Goal: Information Seeking & Learning: Learn about a topic

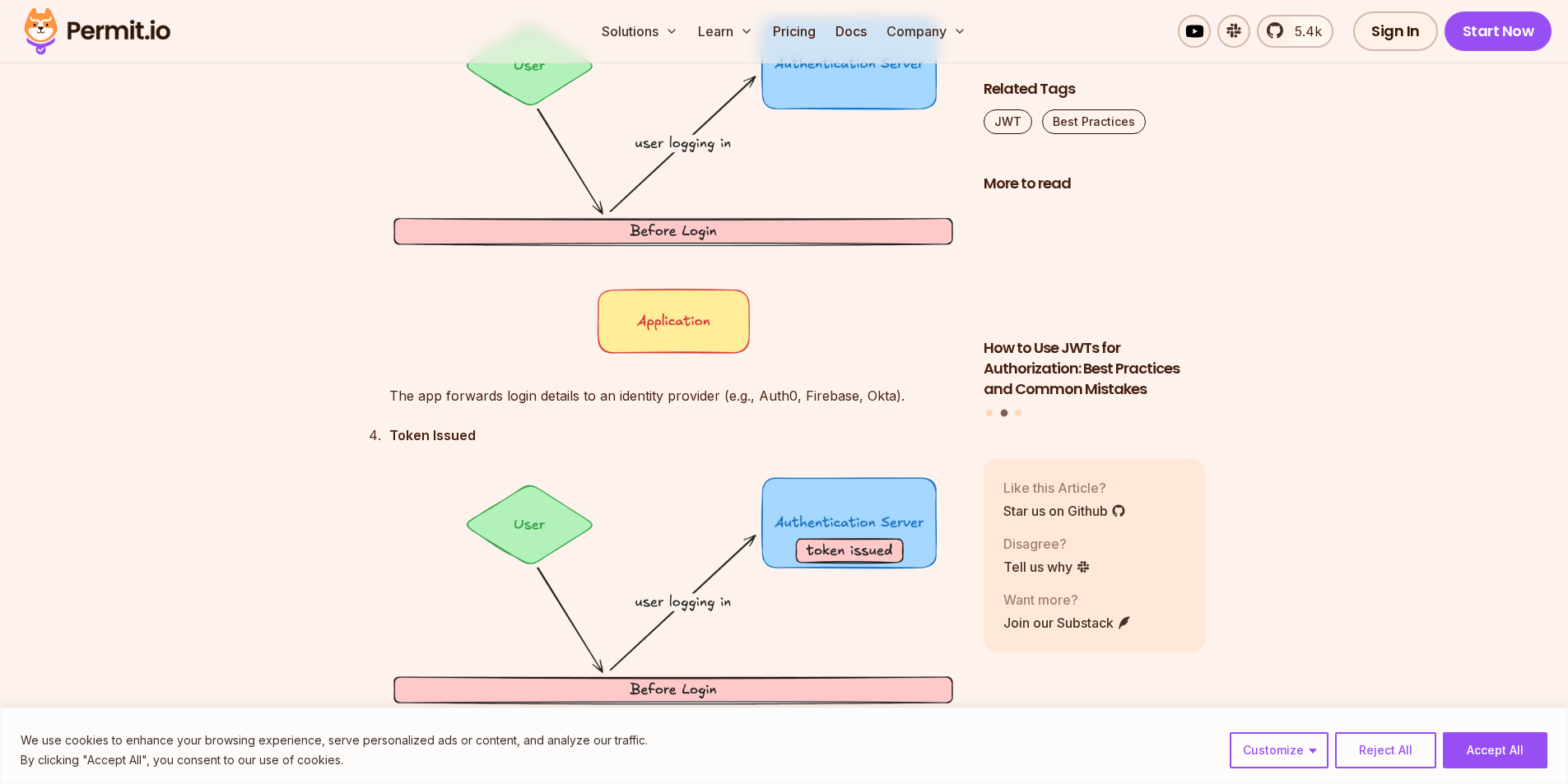
scroll to position [3454, 0]
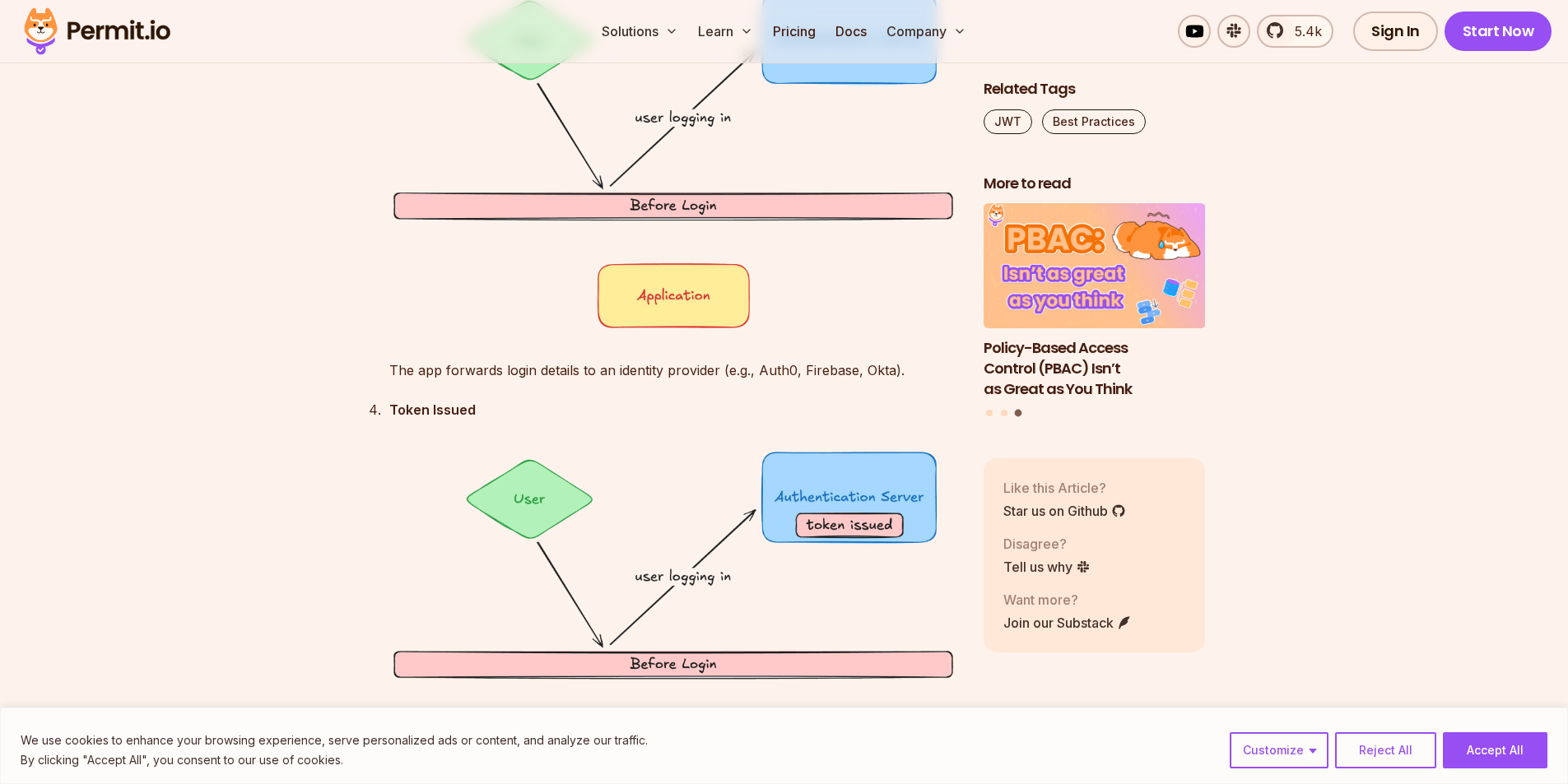
drag, startPoint x: 767, startPoint y: 484, endPoint x: 403, endPoint y: 459, distance: 364.9
click at [403, 459] on img at bounding box center [672, 619] width 568 height 343
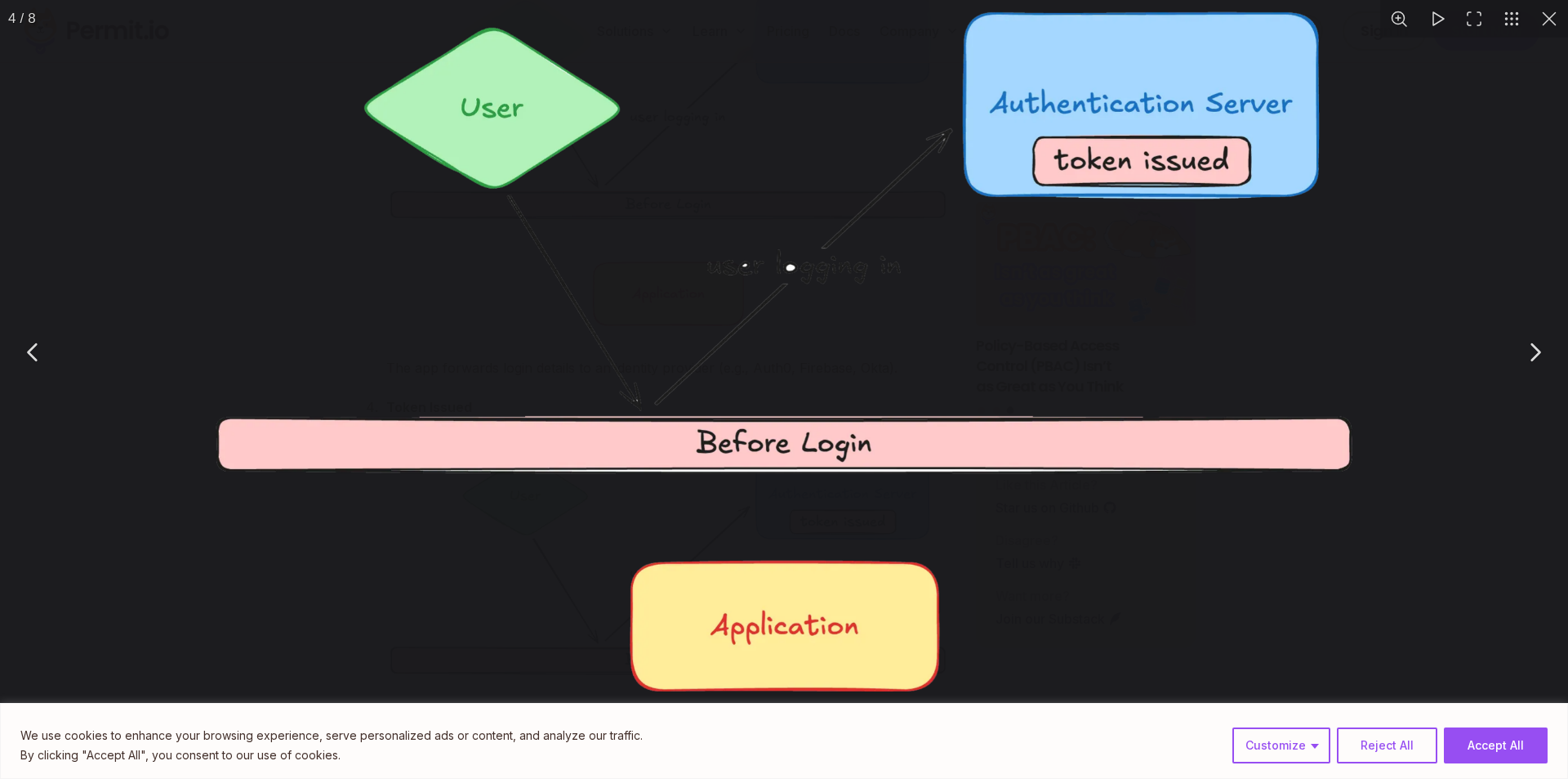
click at [576, 522] on img "You can close this modal content with the ESC key" at bounding box center [784, 351] width 1153 height 697
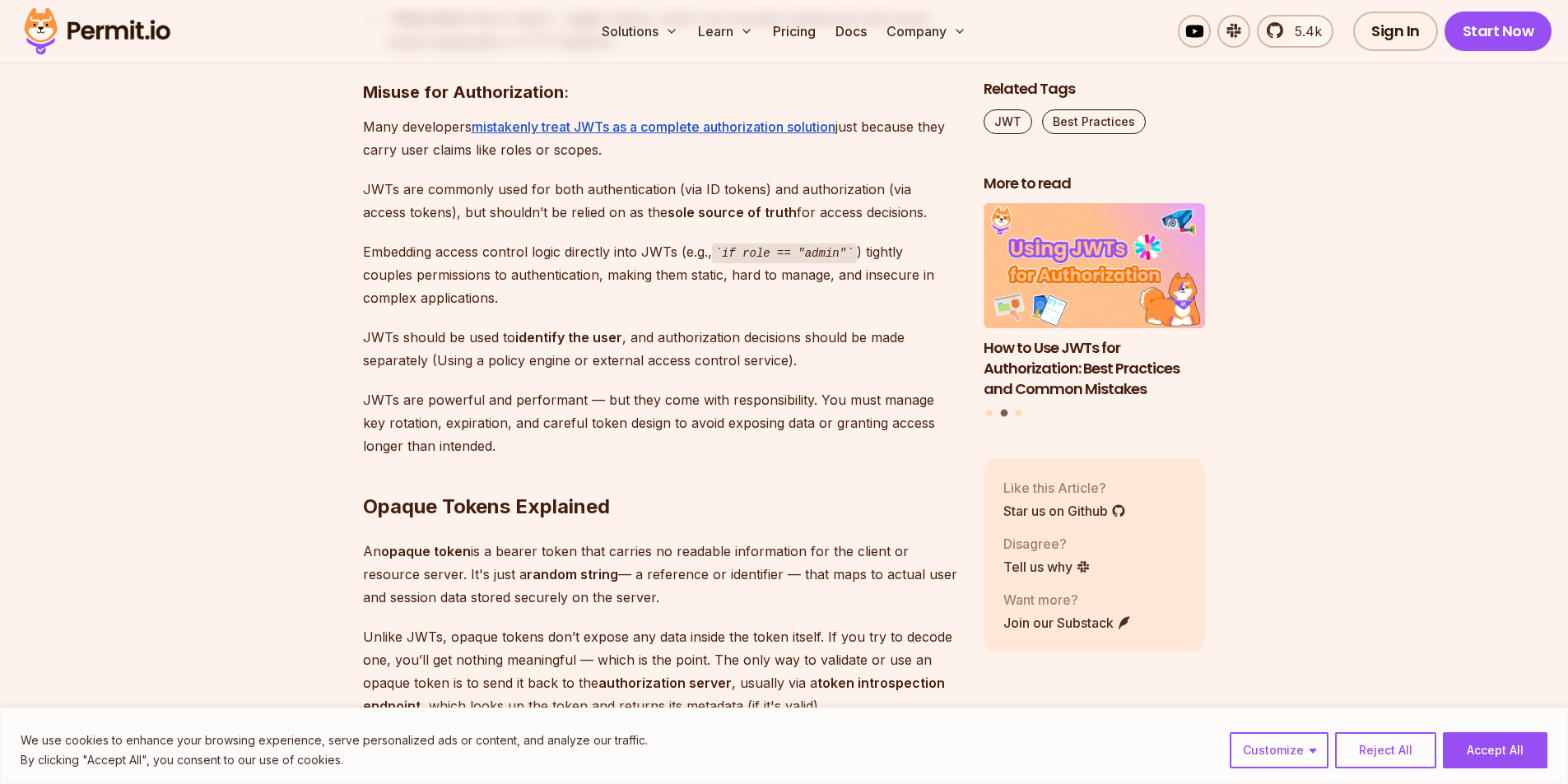
scroll to position [7401, 0]
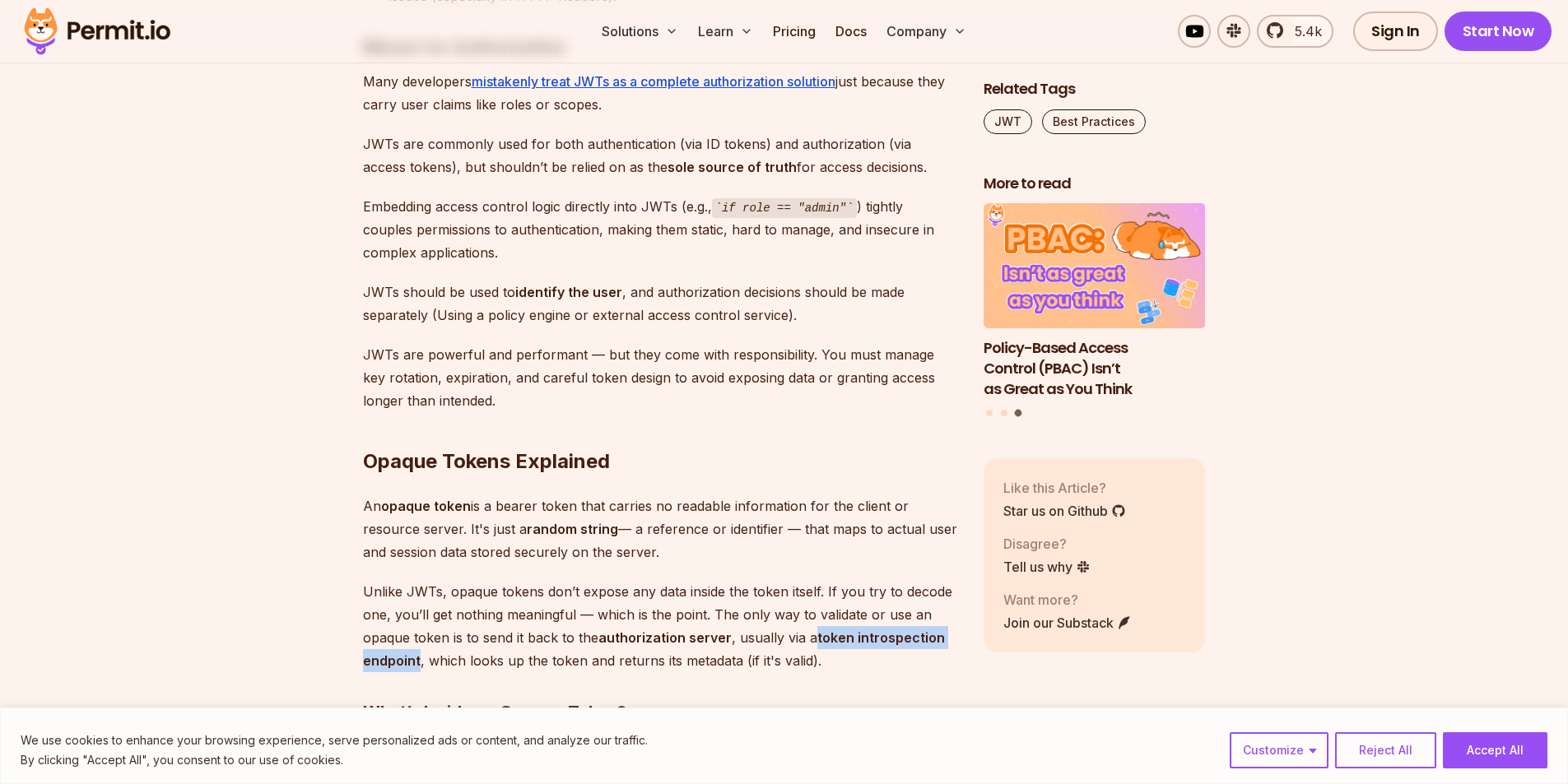
drag, startPoint x: 816, startPoint y: 636, endPoint x: 420, endPoint y: 658, distance: 396.6
click at [420, 658] on p "Unlike JWTs, opaque tokens don’t expose any data inside the token itself. If yo…" at bounding box center [660, 626] width 595 height 92
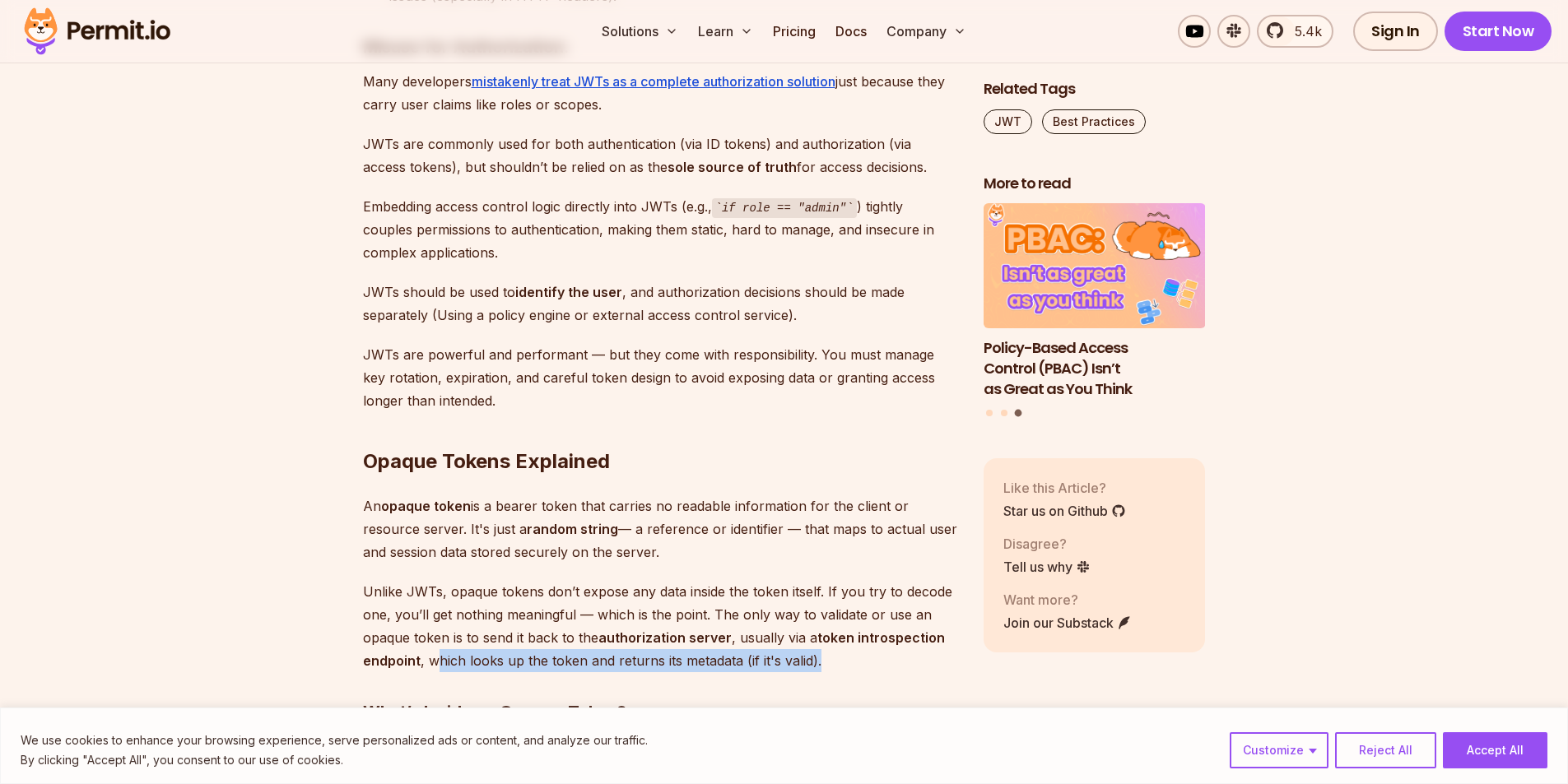
drag, startPoint x: 433, startPoint y: 662, endPoint x: 849, endPoint y: 666, distance: 416.0
click at [849, 666] on p "Unlike JWTs, opaque tokens don’t expose any data inside the token itself. If yo…" at bounding box center [660, 626] width 595 height 92
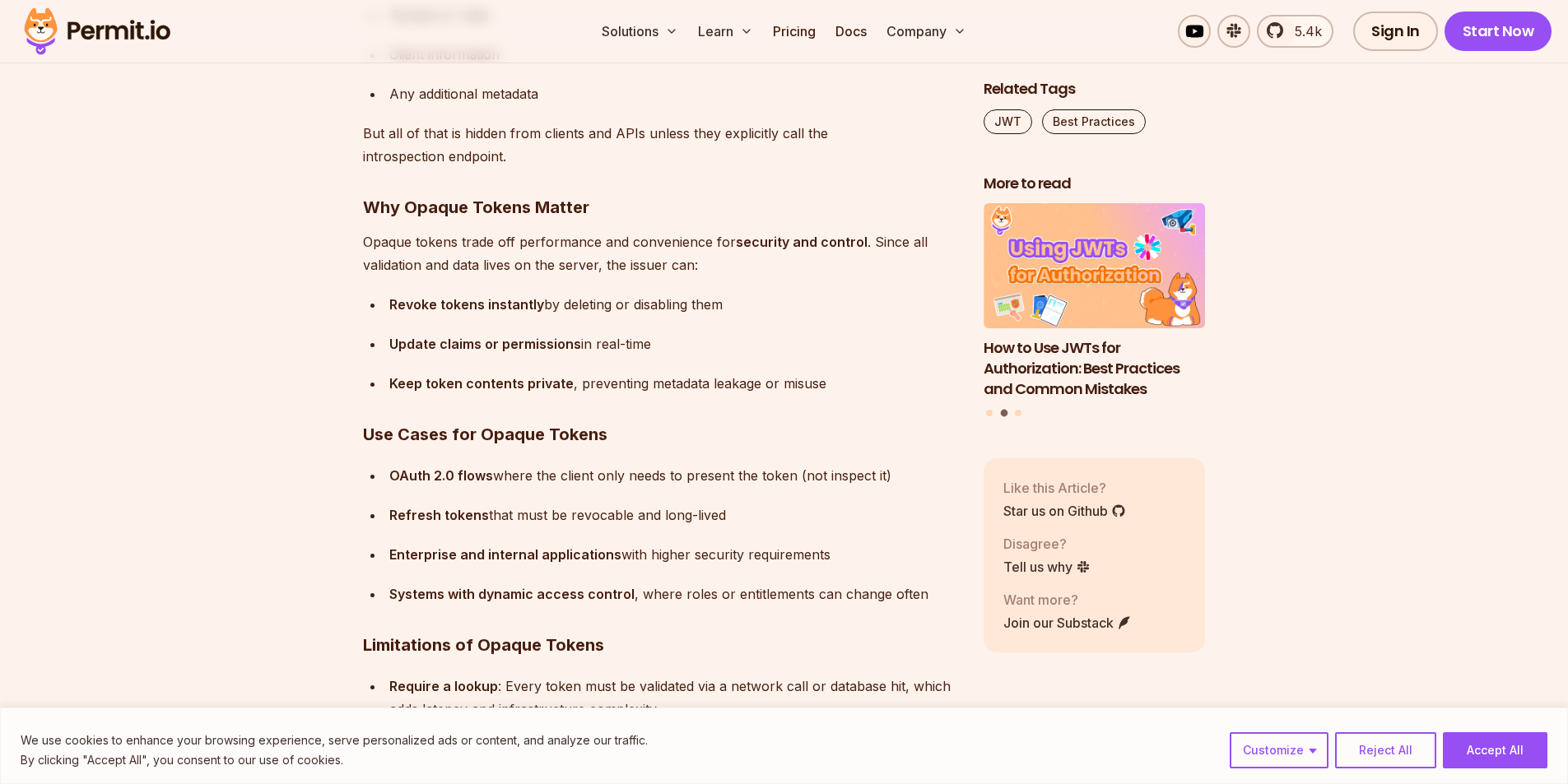
scroll to position [8389, 0]
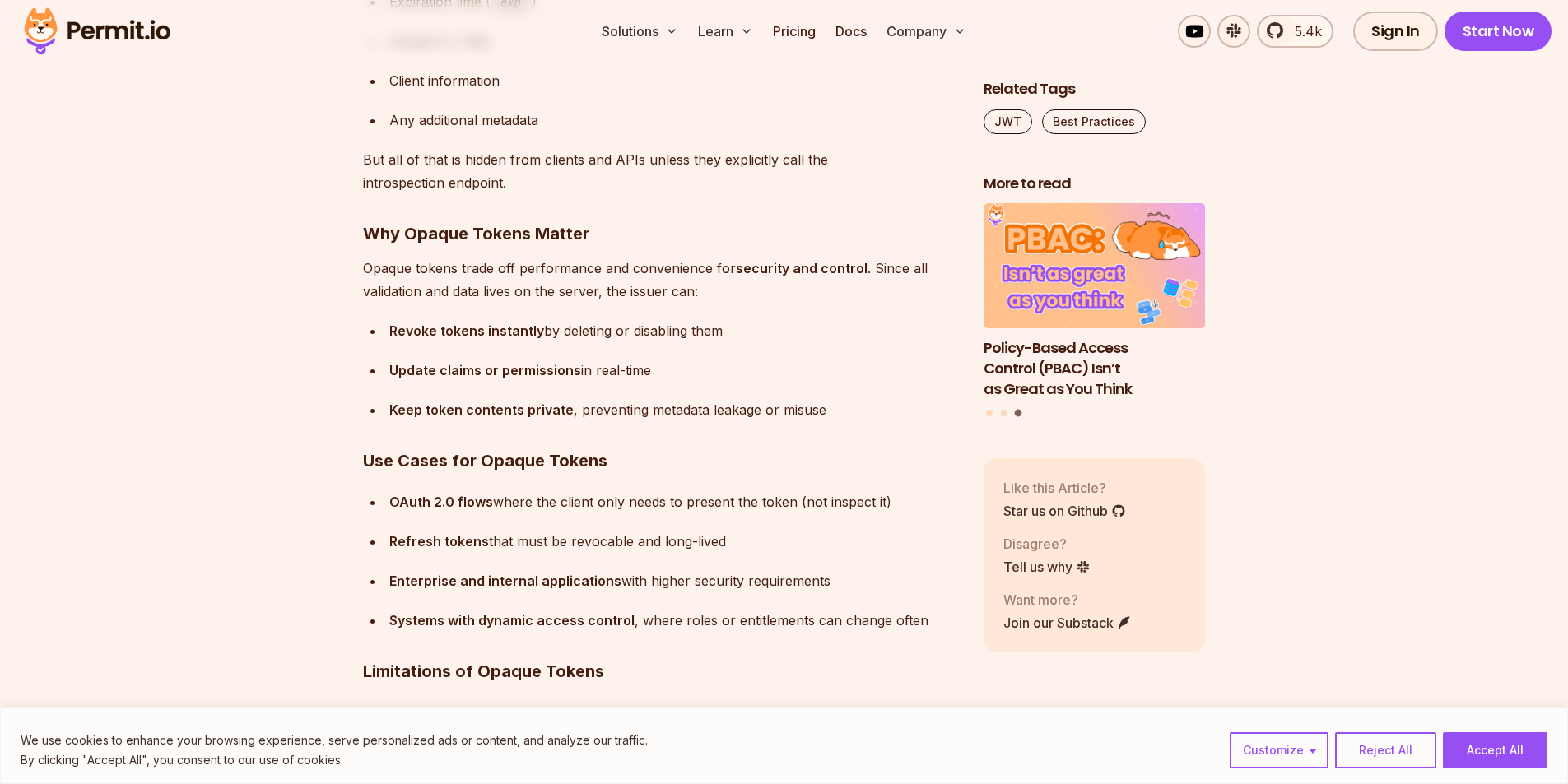
drag, startPoint x: 448, startPoint y: 413, endPoint x: 443, endPoint y: 438, distance: 25.5
drag, startPoint x: 443, startPoint y: 438, endPoint x: 239, endPoint y: 421, distance: 204.7
drag, startPoint x: 239, startPoint y: 421, endPoint x: 198, endPoint y: 422, distance: 41.0
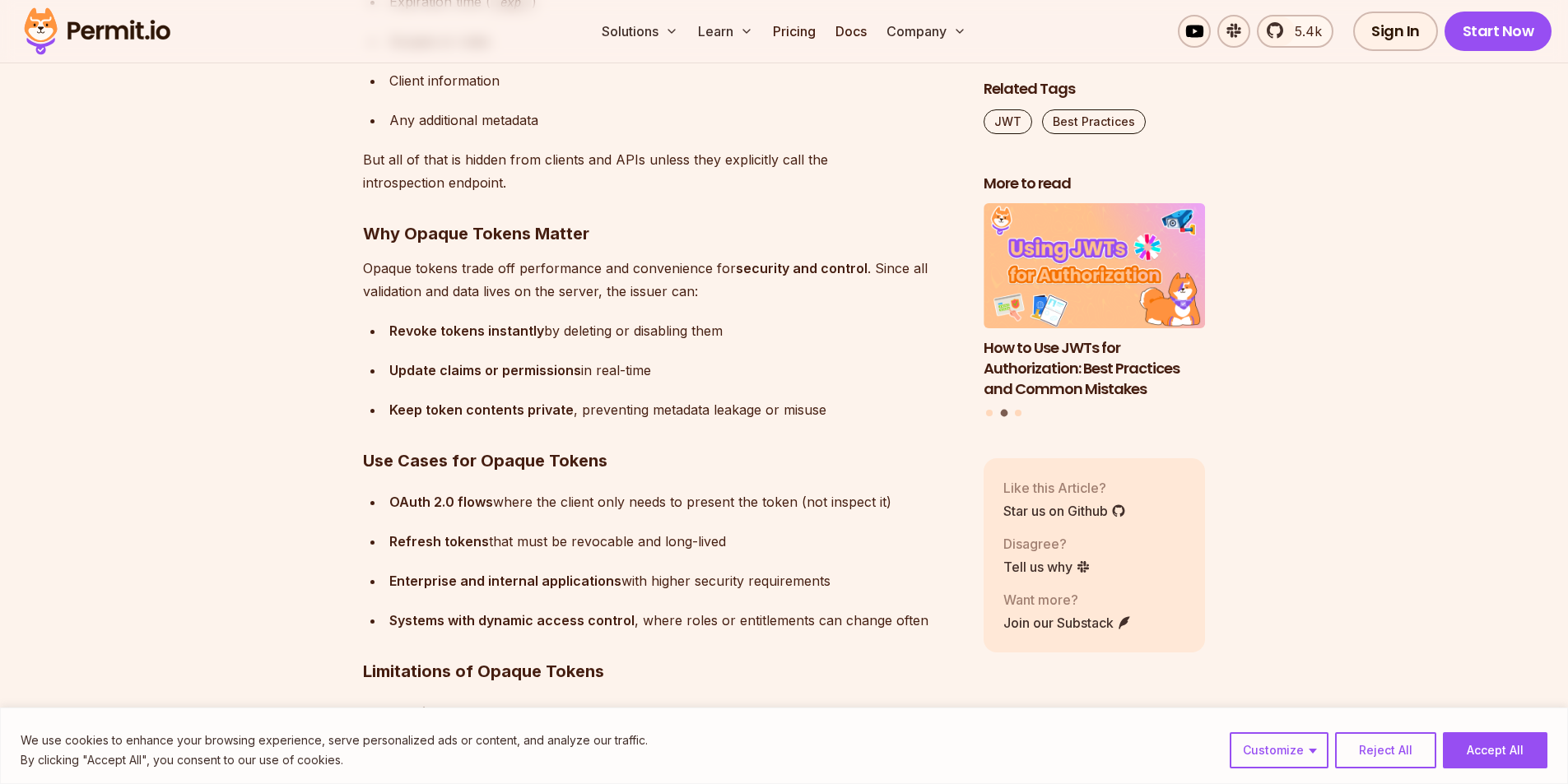
drag, startPoint x: 198, startPoint y: 422, endPoint x: 168, endPoint y: 415, distance: 30.8
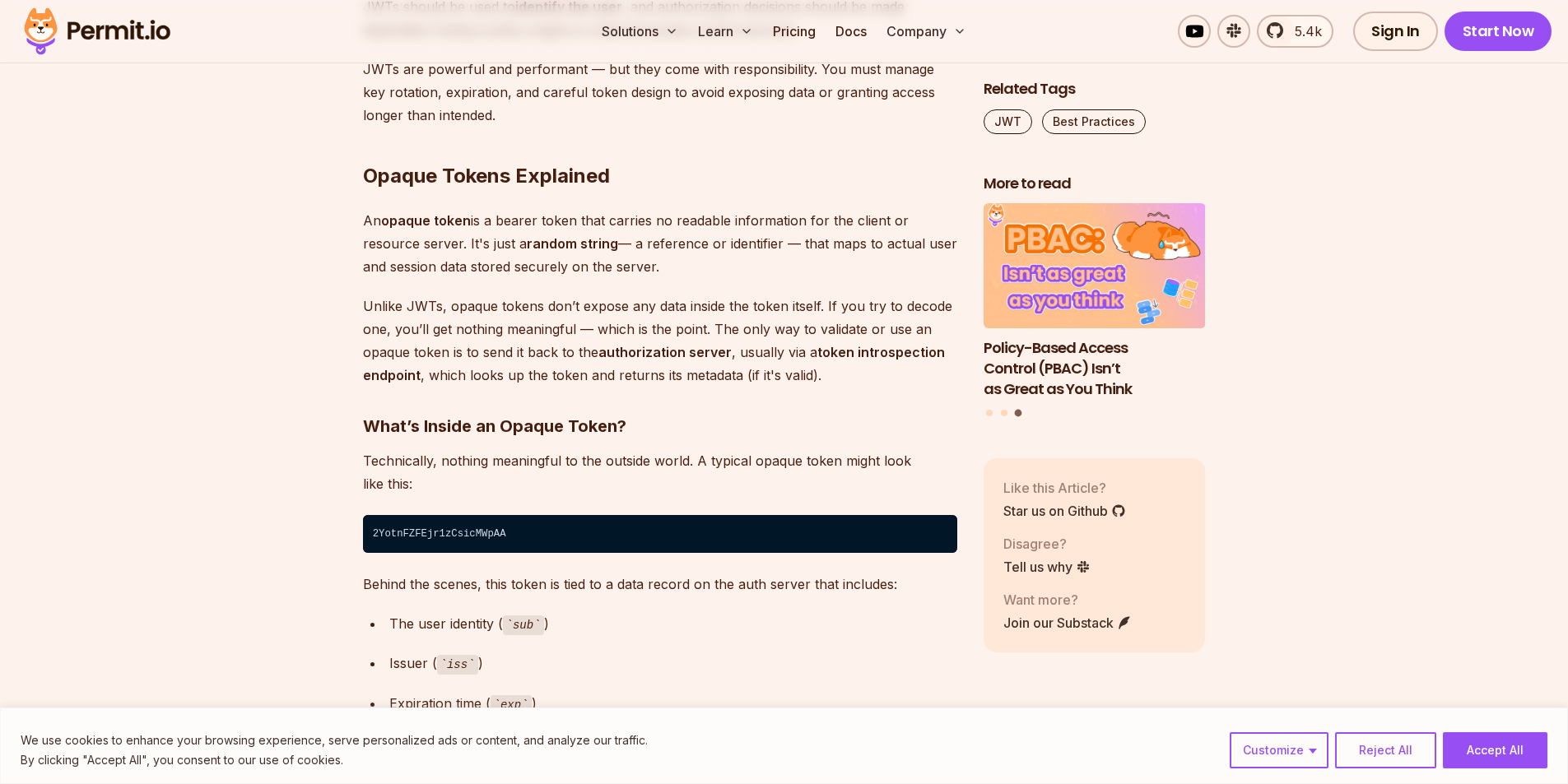
scroll to position [7648, 0]
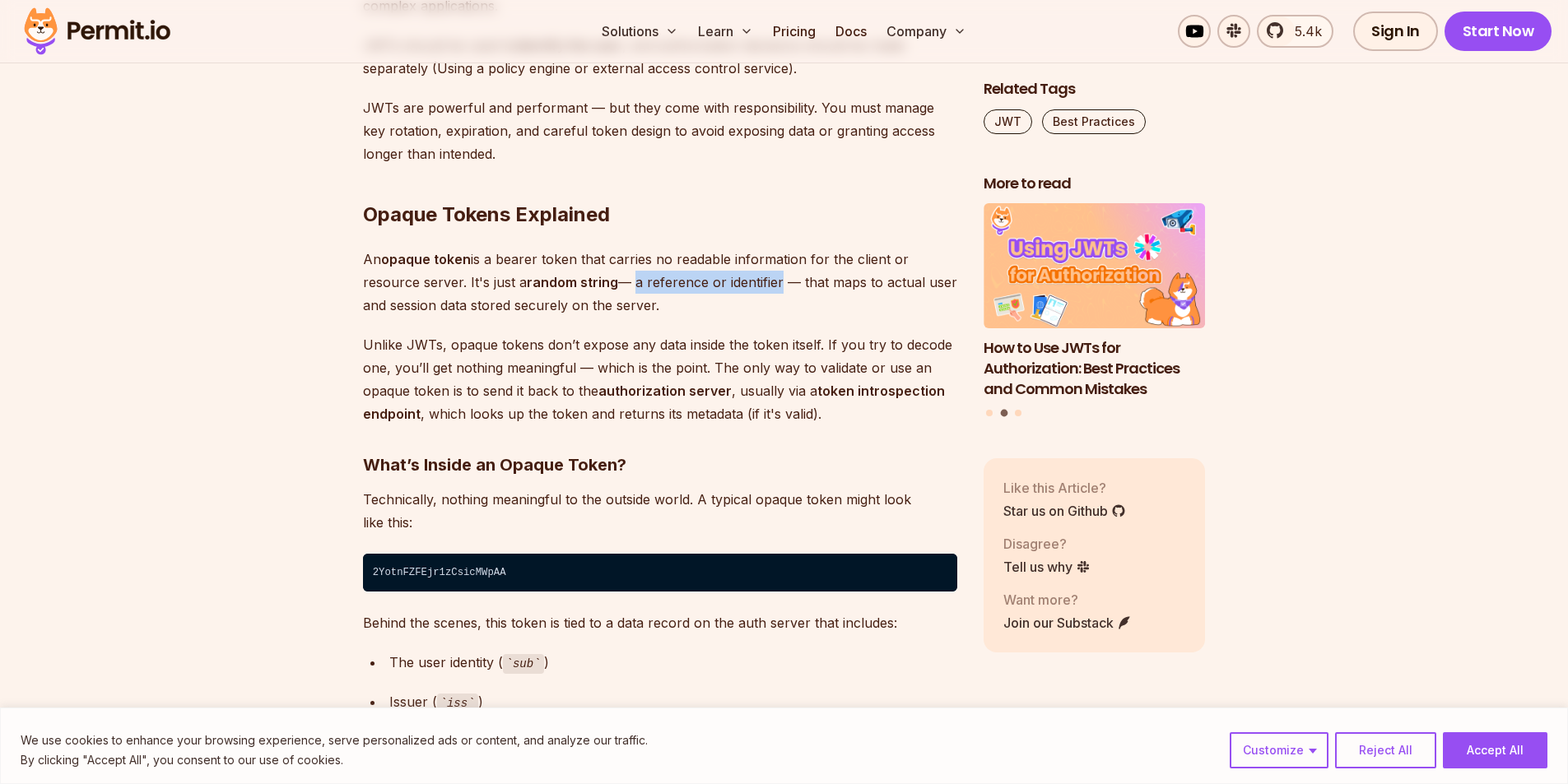
drag, startPoint x: 631, startPoint y: 282, endPoint x: 783, endPoint y: 278, distance: 152.1
click at [780, 279] on p "An opaque token is a bearer token that carries no readable information for the …" at bounding box center [660, 282] width 595 height 69
drag, startPoint x: 816, startPoint y: 277, endPoint x: 841, endPoint y: 300, distance: 34.0
click at [841, 300] on p "An opaque token is a bearer token that carries no readable information for the …" at bounding box center [660, 282] width 595 height 69
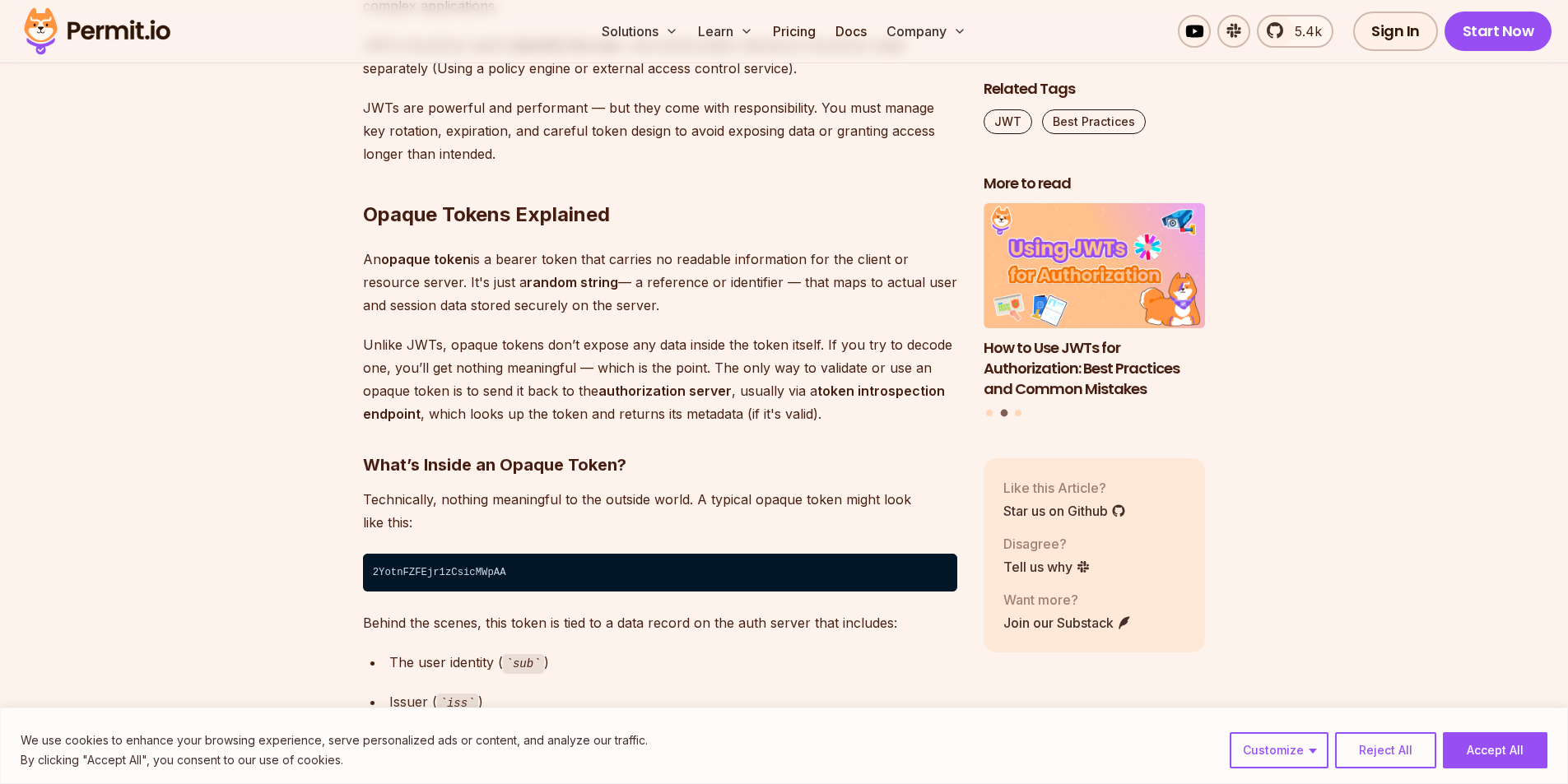
drag, startPoint x: 805, startPoint y: 282, endPoint x: 680, endPoint y: 304, distance: 126.9
click at [680, 304] on p "An opaque token is a bearer token that carries no readable information for the …" at bounding box center [660, 282] width 595 height 69
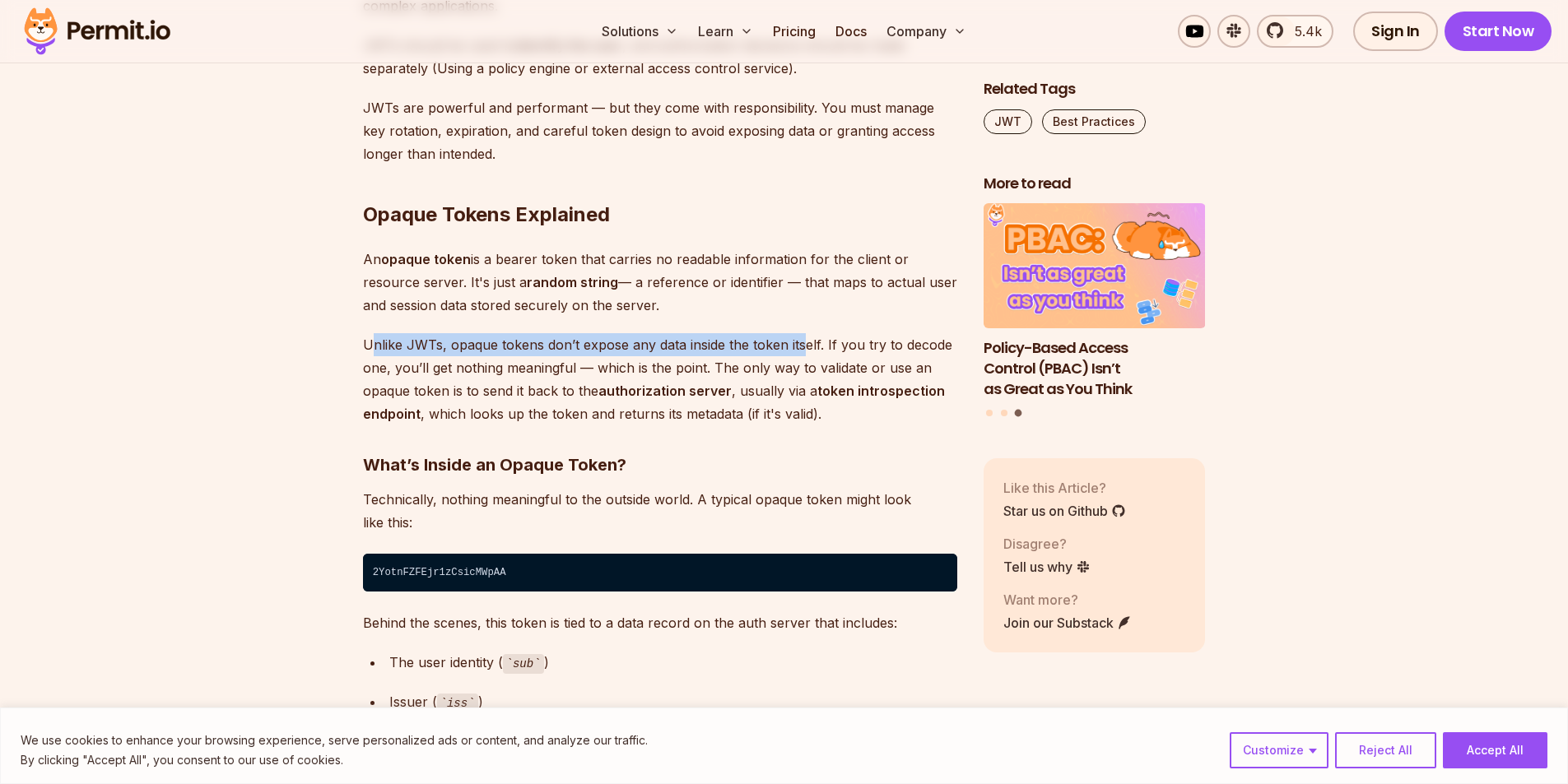
drag, startPoint x: 369, startPoint y: 346, endPoint x: 799, endPoint y: 341, distance: 430.0
click at [799, 341] on p "Unlike JWTs, opaque tokens don’t expose any data inside the token itself. If yo…" at bounding box center [660, 380] width 595 height 92
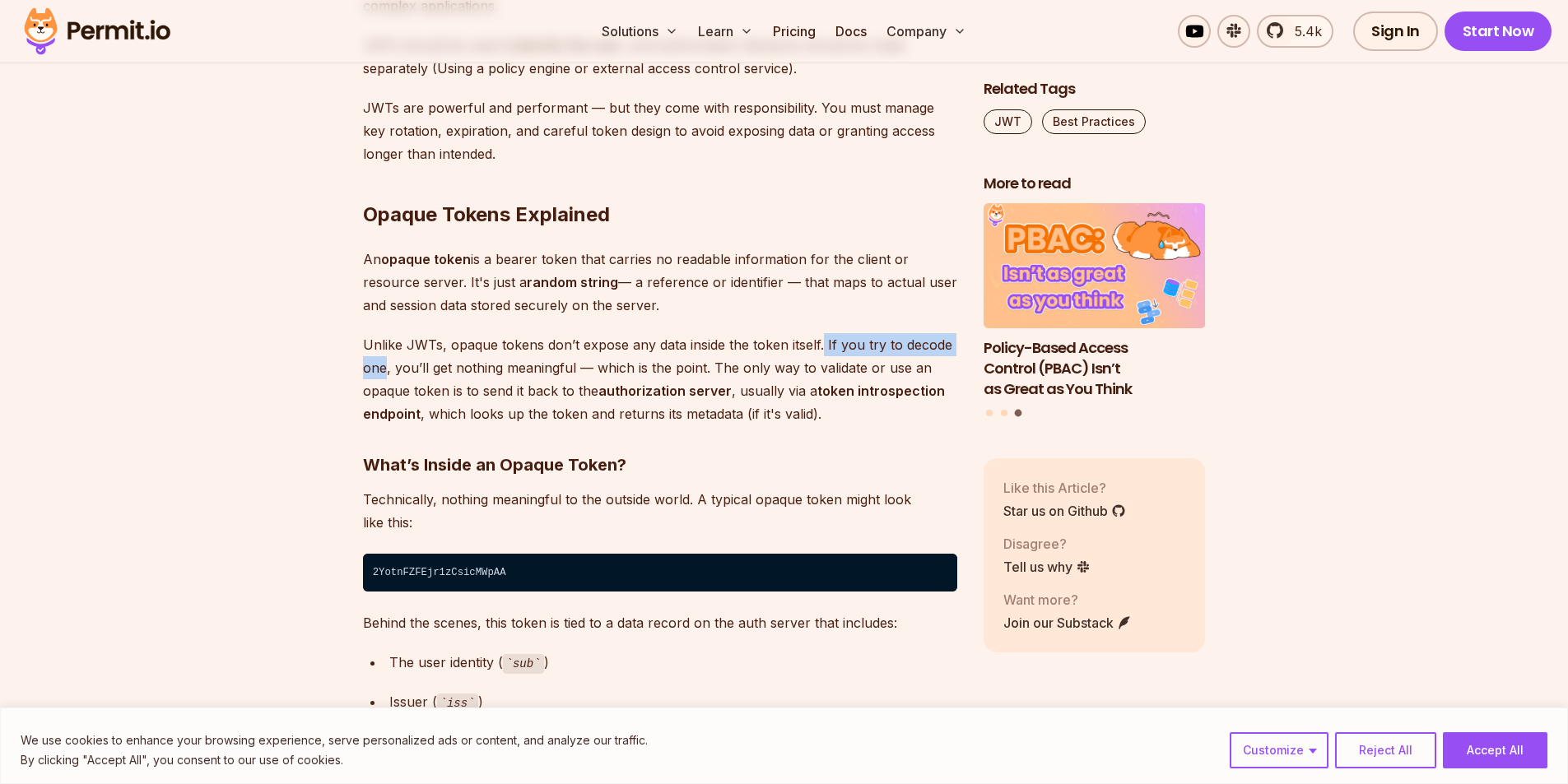
drag, startPoint x: 821, startPoint y: 339, endPoint x: 385, endPoint y: 366, distance: 436.8
click at [385, 366] on p "Unlike JWTs, opaque tokens don’t expose any data inside the token itself. If yo…" at bounding box center [660, 380] width 595 height 92
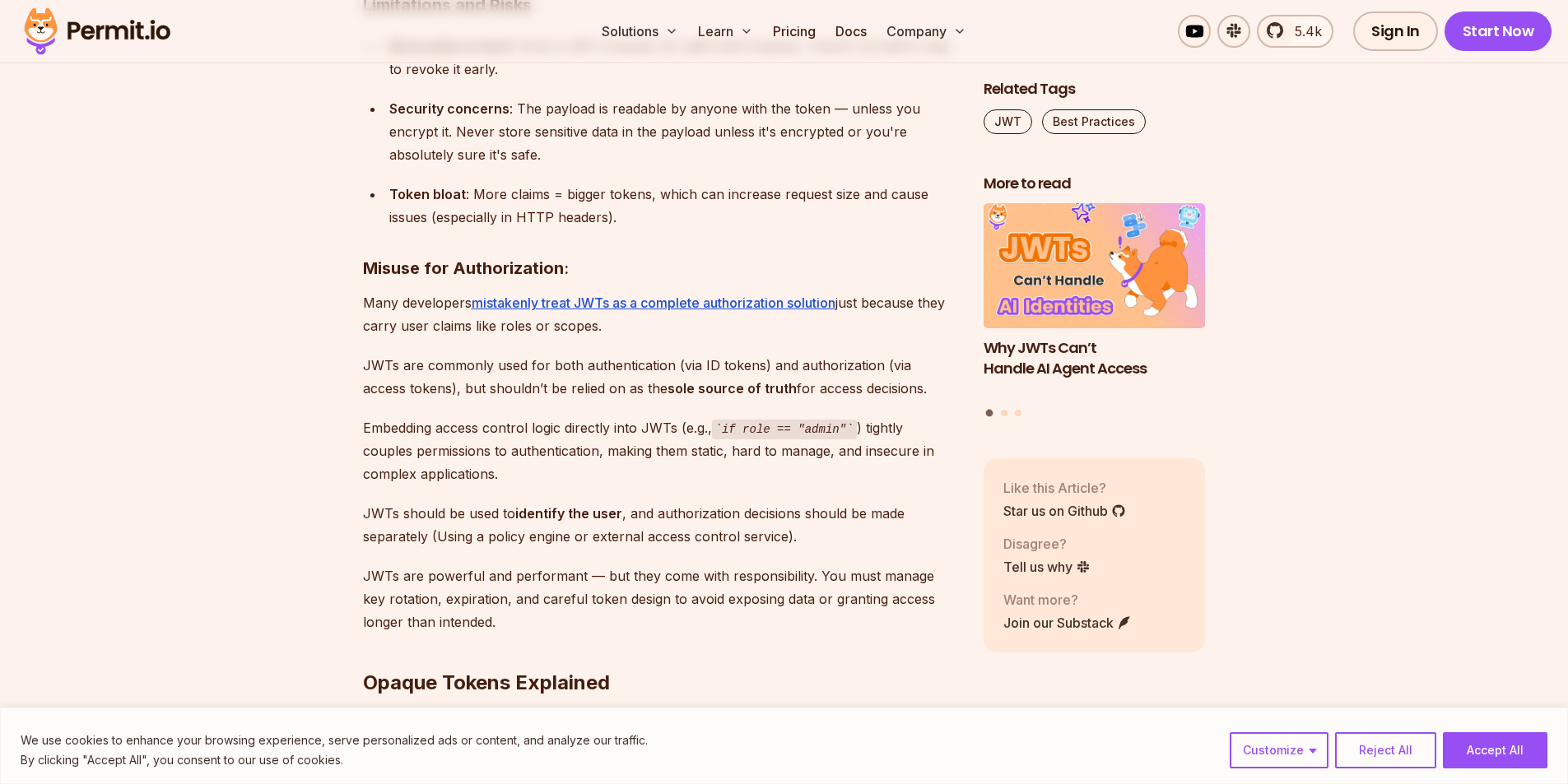
scroll to position [7155, 0]
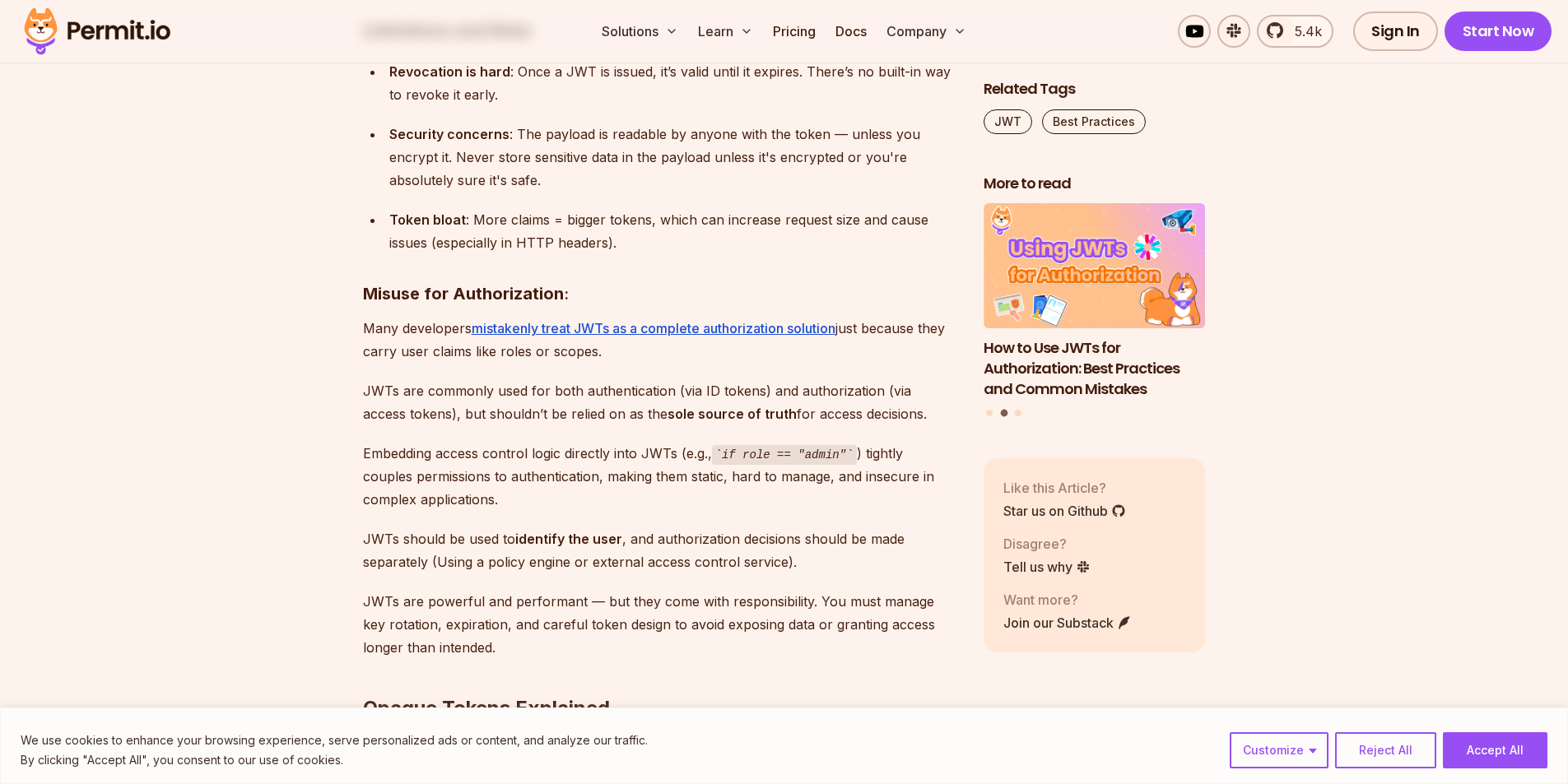
drag, startPoint x: 365, startPoint y: 389, endPoint x: 918, endPoint y: 416, distance: 553.7
click at [918, 416] on p "JWTs are commonly used for both authentication (via ID tokens) and authorizatio…" at bounding box center [660, 401] width 595 height 46
click at [440, 429] on div "Bearer tokens play an important role in securing APIs and managing user session…" at bounding box center [660, 585] width 595 height 13320
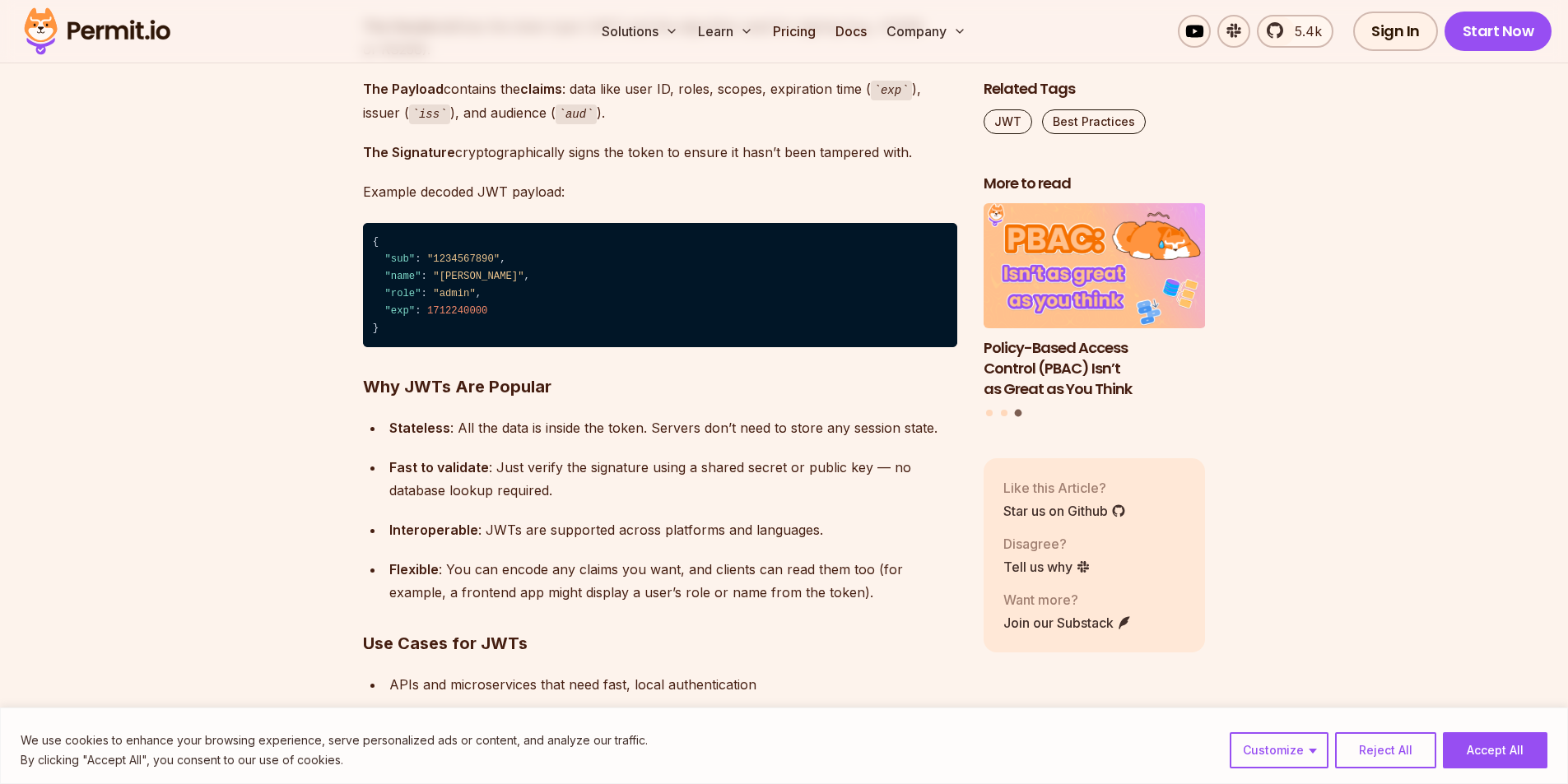
scroll to position [6332, 0]
drag, startPoint x: 365, startPoint y: 379, endPoint x: 604, endPoint y: 378, distance: 239.0
click at [604, 378] on h3 "Why JWTs Are Popular" at bounding box center [660, 386] width 595 height 27
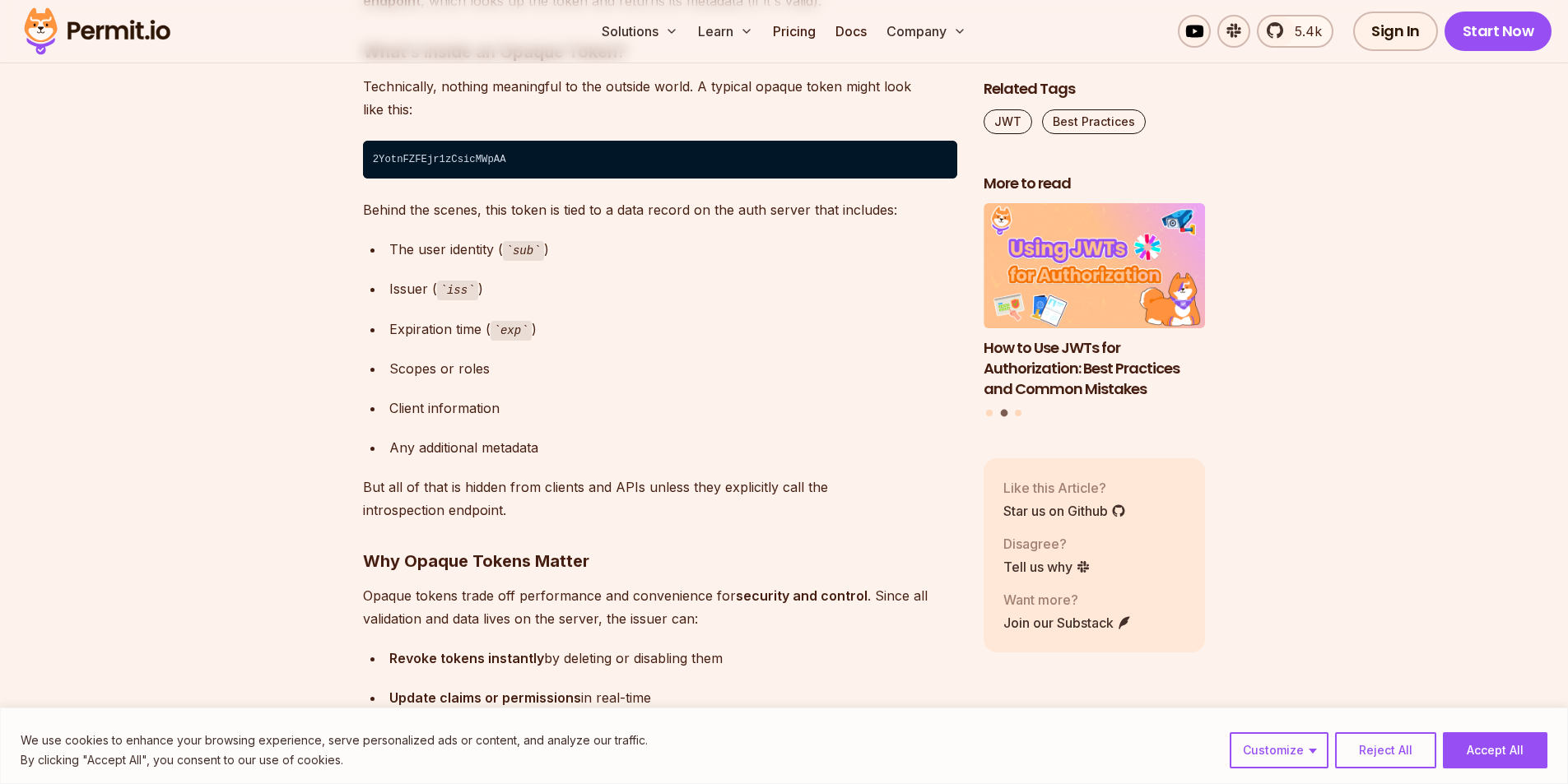
scroll to position [8142, 0]
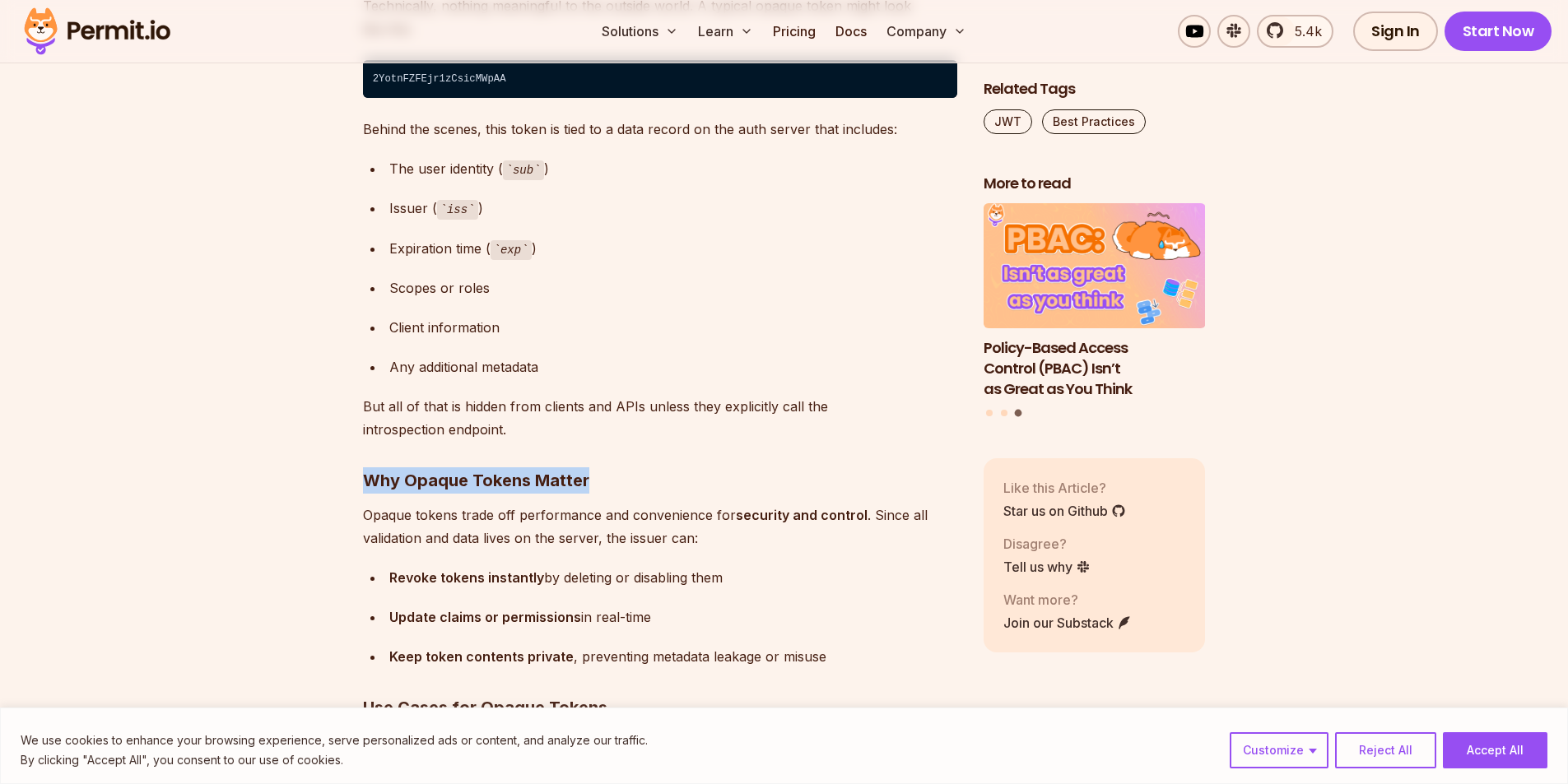
drag, startPoint x: 365, startPoint y: 475, endPoint x: 624, endPoint y: 462, distance: 259.3
drag, startPoint x: 367, startPoint y: 479, endPoint x: 666, endPoint y: 471, distance: 299.1
click at [666, 471] on h3 "Why Opaque Tokens Matter" at bounding box center [660, 480] width 595 height 27
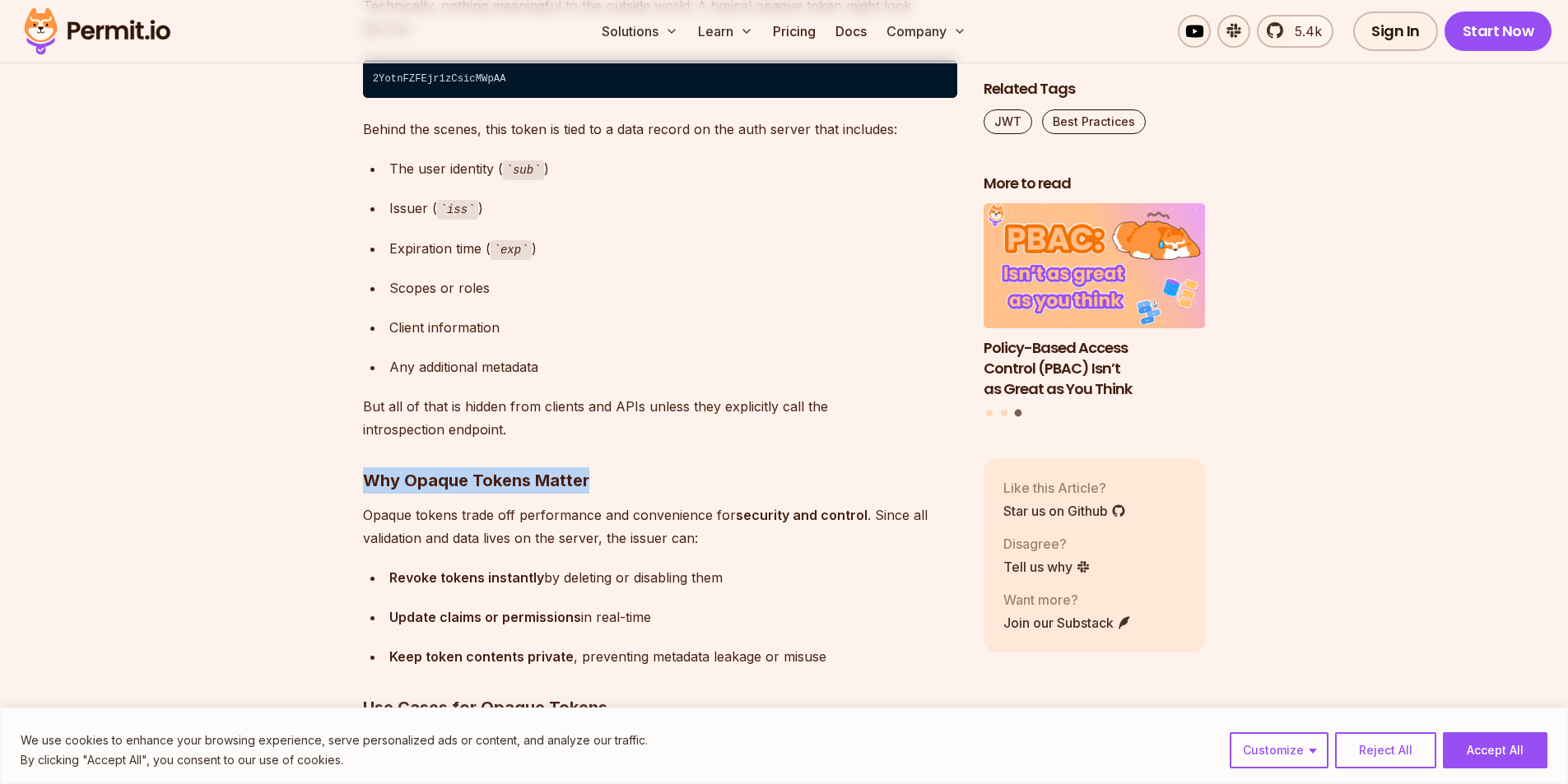
click at [666, 471] on h3 "Why Opaque Tokens Matter" at bounding box center [660, 480] width 595 height 27
drag, startPoint x: 359, startPoint y: 480, endPoint x: 674, endPoint y: 477, distance: 315.0
click at [674, 477] on h3 "Why Opaque Tokens Matter" at bounding box center [660, 480] width 595 height 27
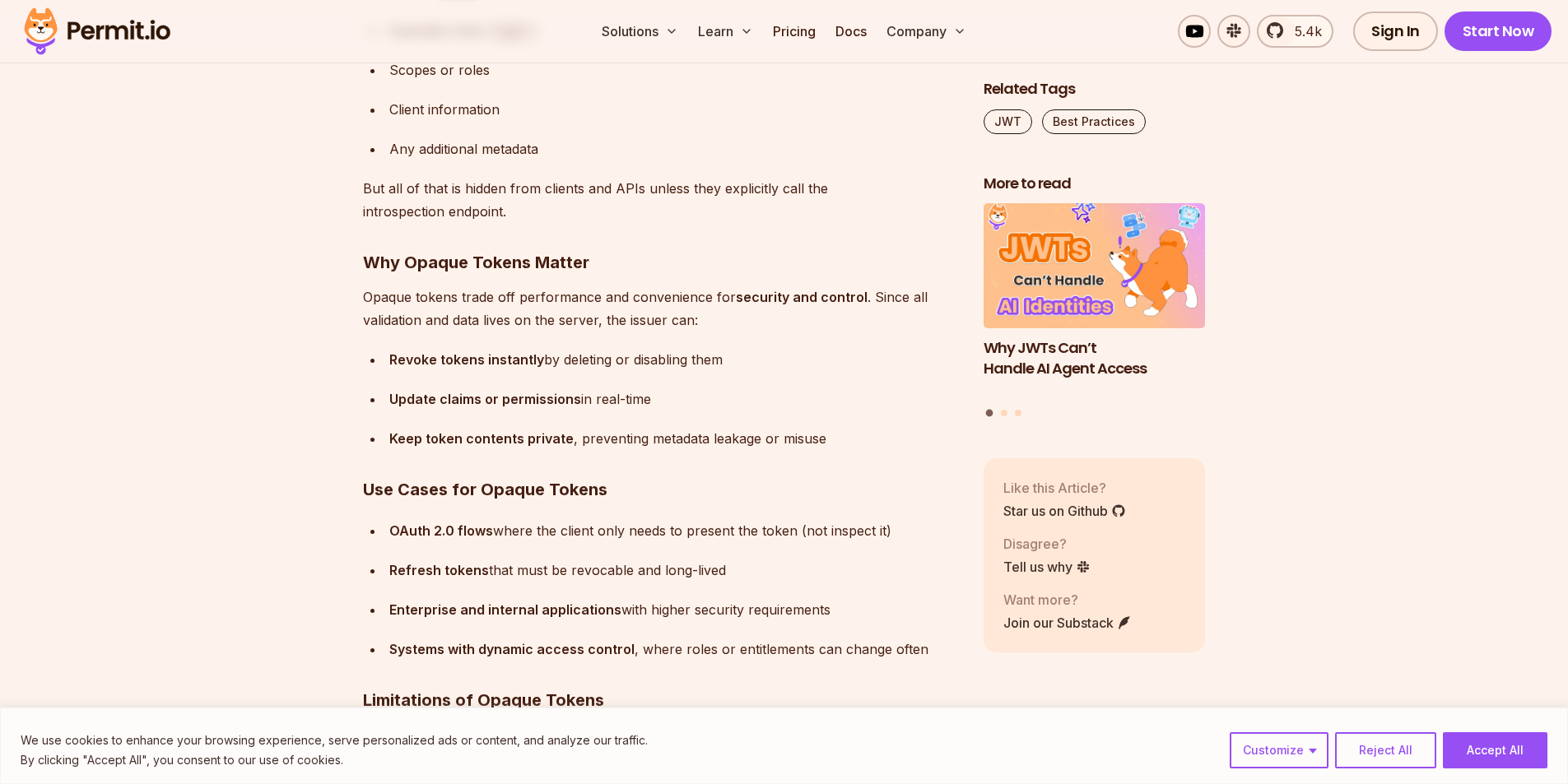
scroll to position [8389, 0]
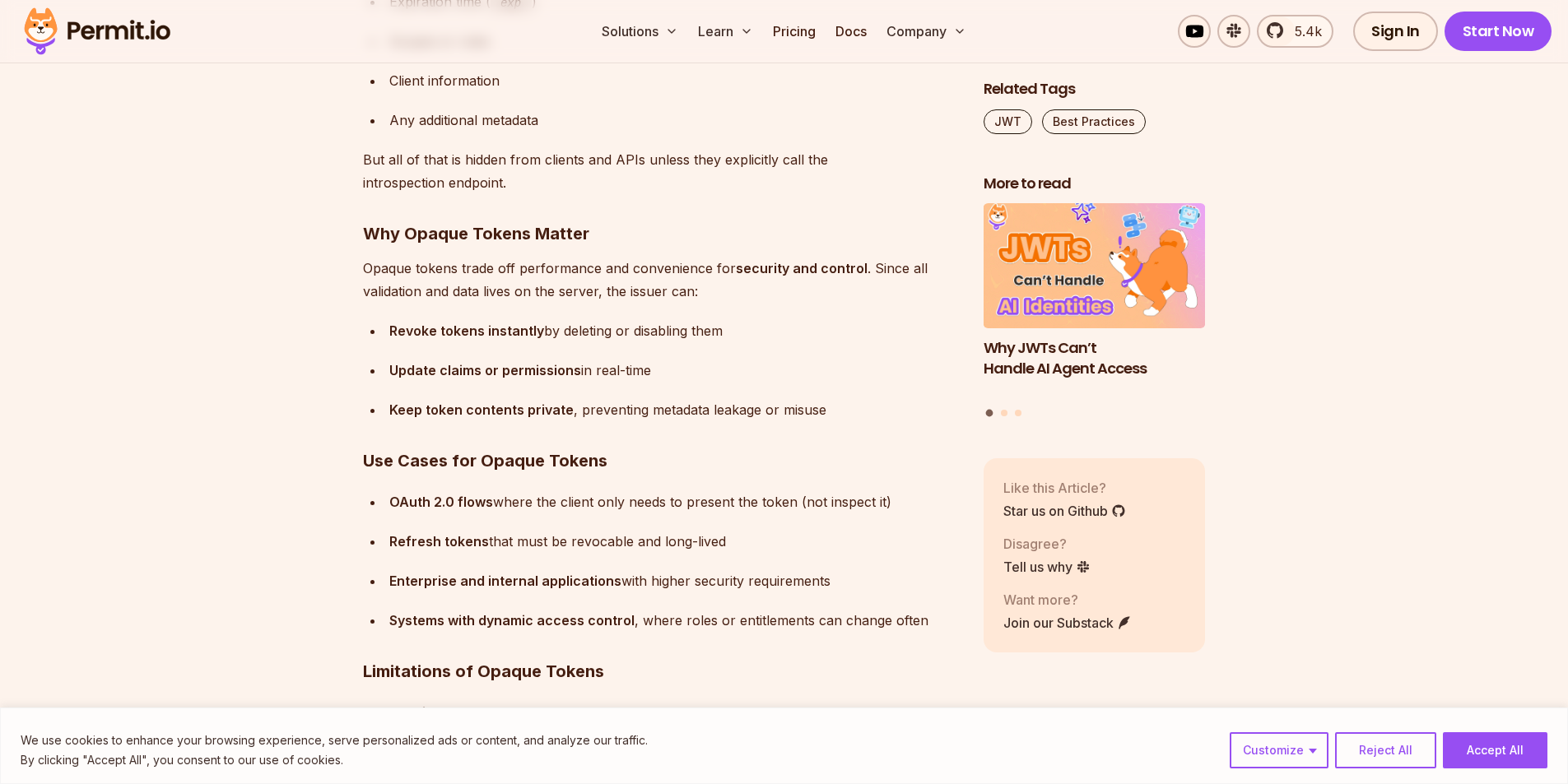
drag, startPoint x: 542, startPoint y: 540, endPoint x: 780, endPoint y: 536, distance: 238.0
click at [780, 536] on div "Refresh tokens that must be revocable and long-lived" at bounding box center [672, 540] width 568 height 23
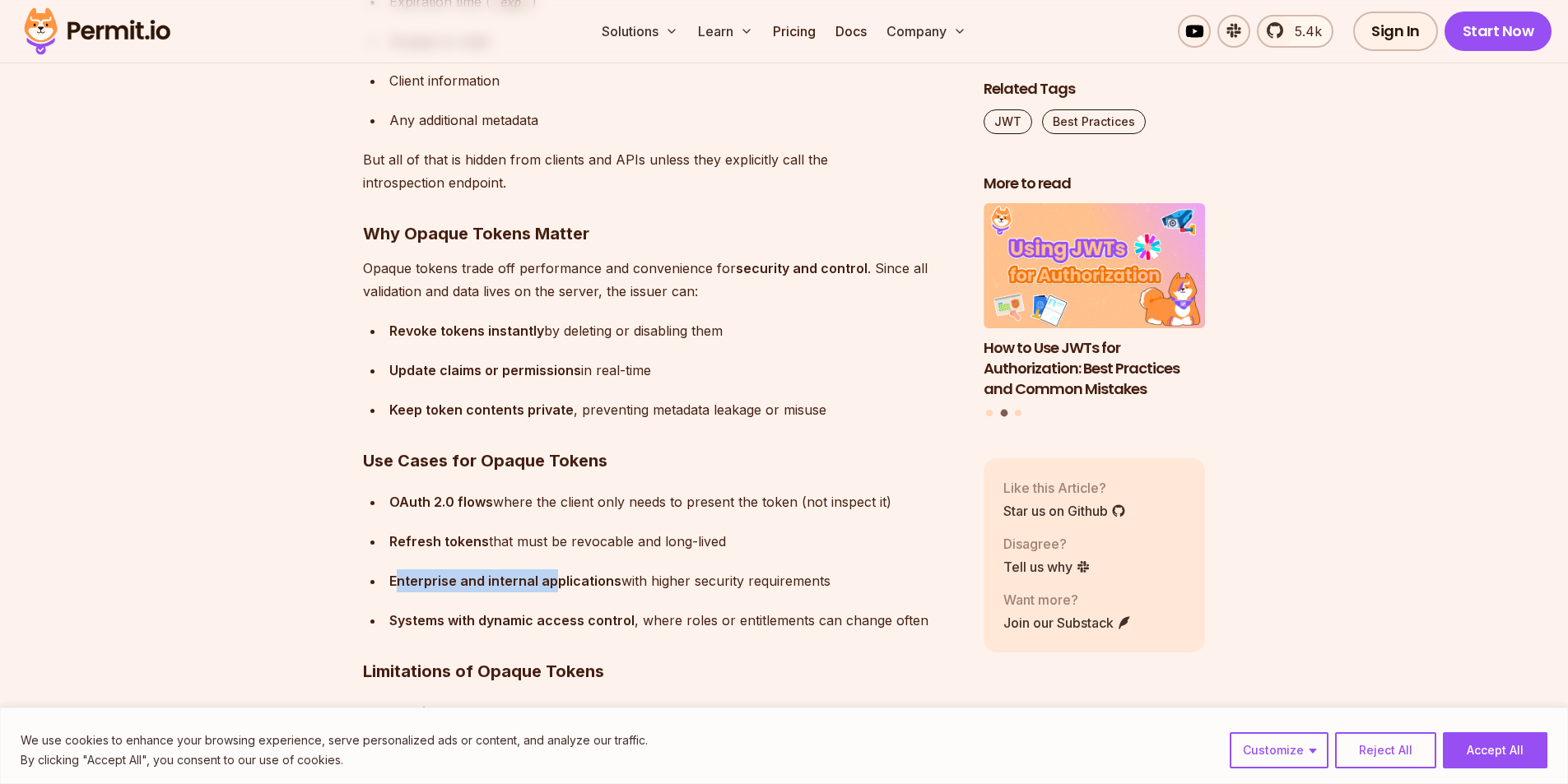
drag, startPoint x: 398, startPoint y: 580, endPoint x: 556, endPoint y: 574, distance: 158.1
click at [556, 574] on strong "Enterprise and internal applications" at bounding box center [505, 580] width 232 height 17
drag, startPoint x: 625, startPoint y: 573, endPoint x: 848, endPoint y: 574, distance: 223.0
click at [848, 574] on div "Enterprise and internal applications with higher security requirements" at bounding box center [672, 580] width 568 height 23
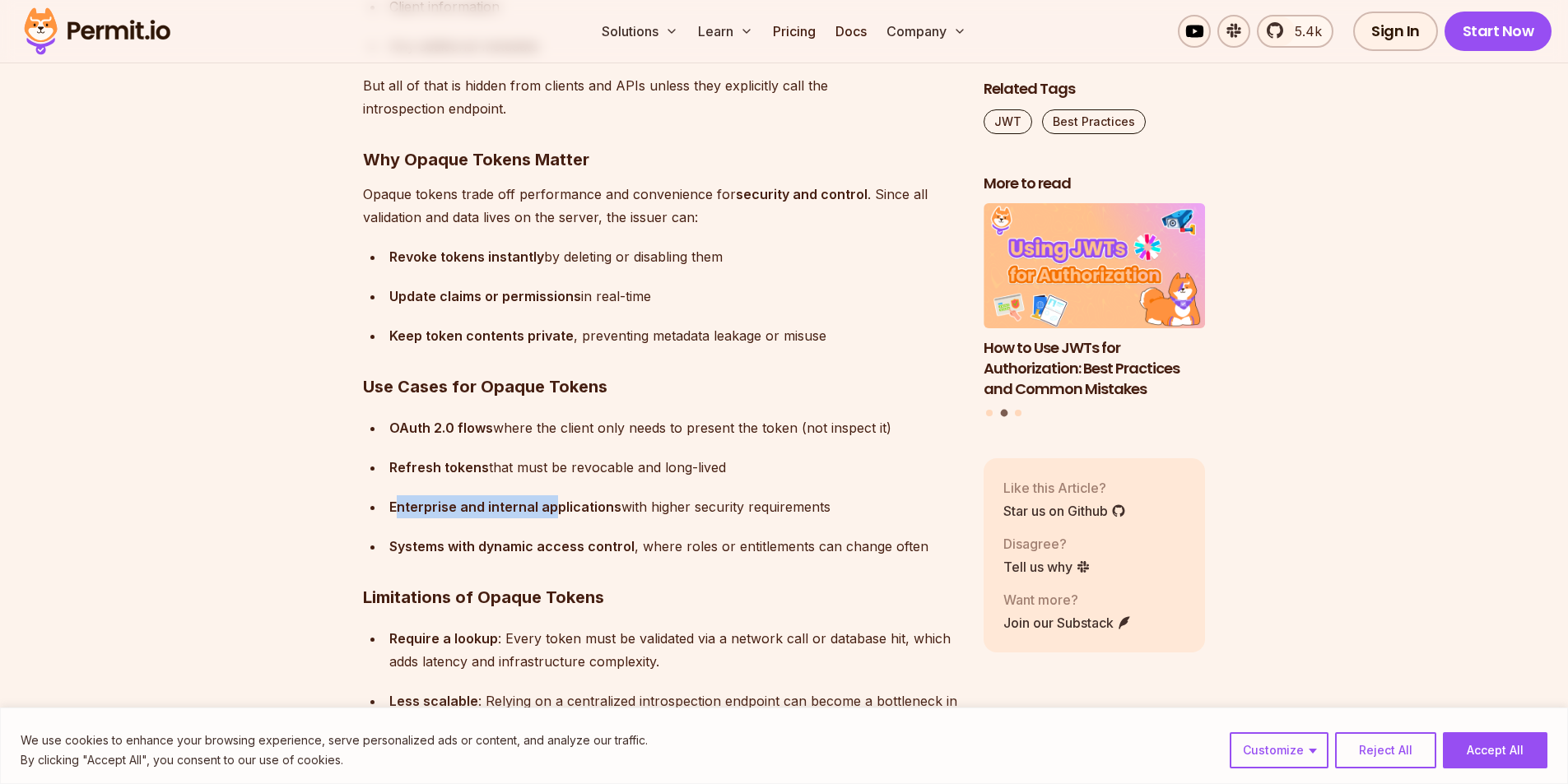
scroll to position [8471, 0]
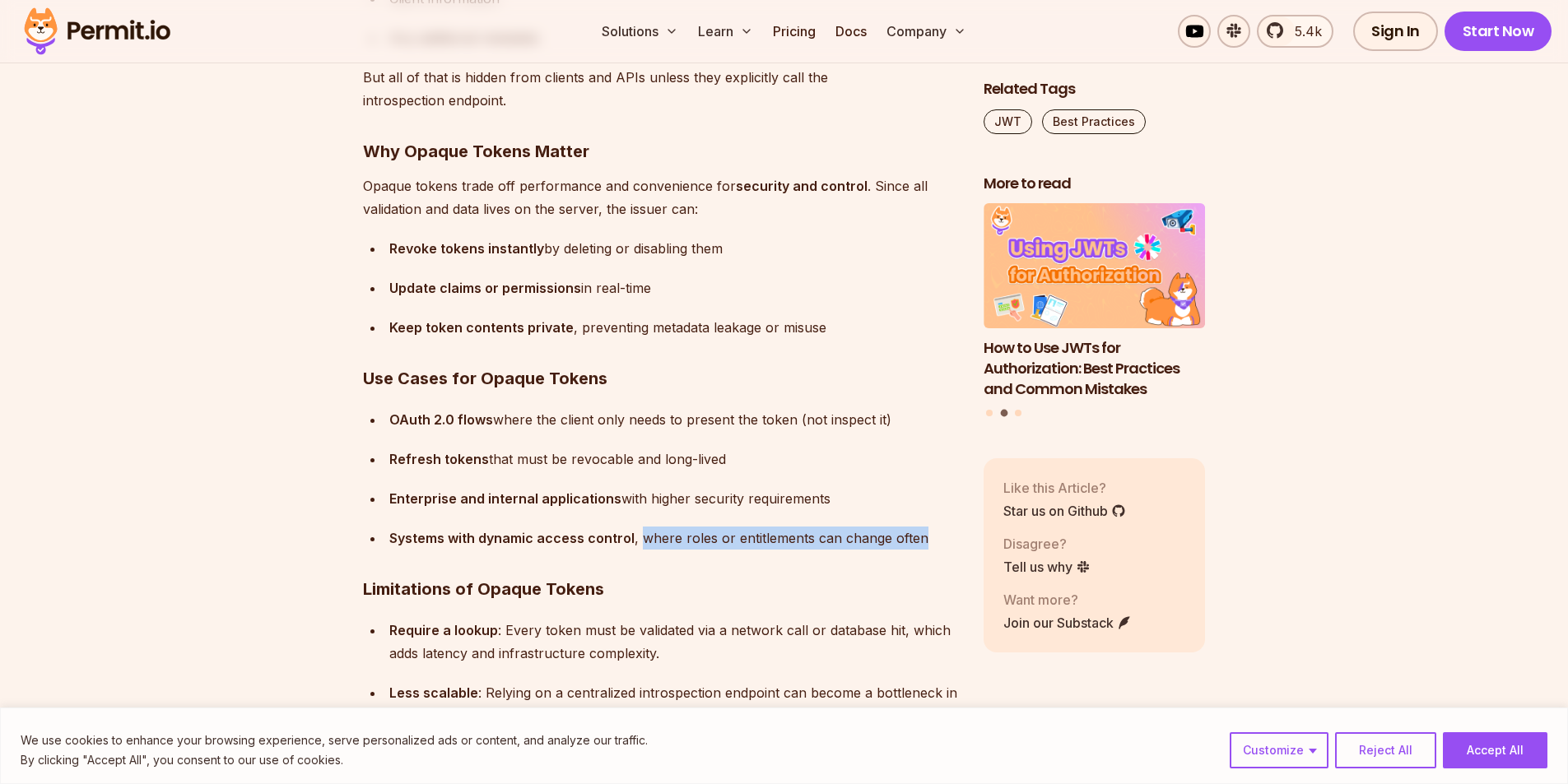
drag, startPoint x: 640, startPoint y: 537, endPoint x: 931, endPoint y: 538, distance: 291.0
click at [931, 538] on div "Systems with dynamic access control , where roles or entitlements can change of…" at bounding box center [672, 537] width 568 height 23
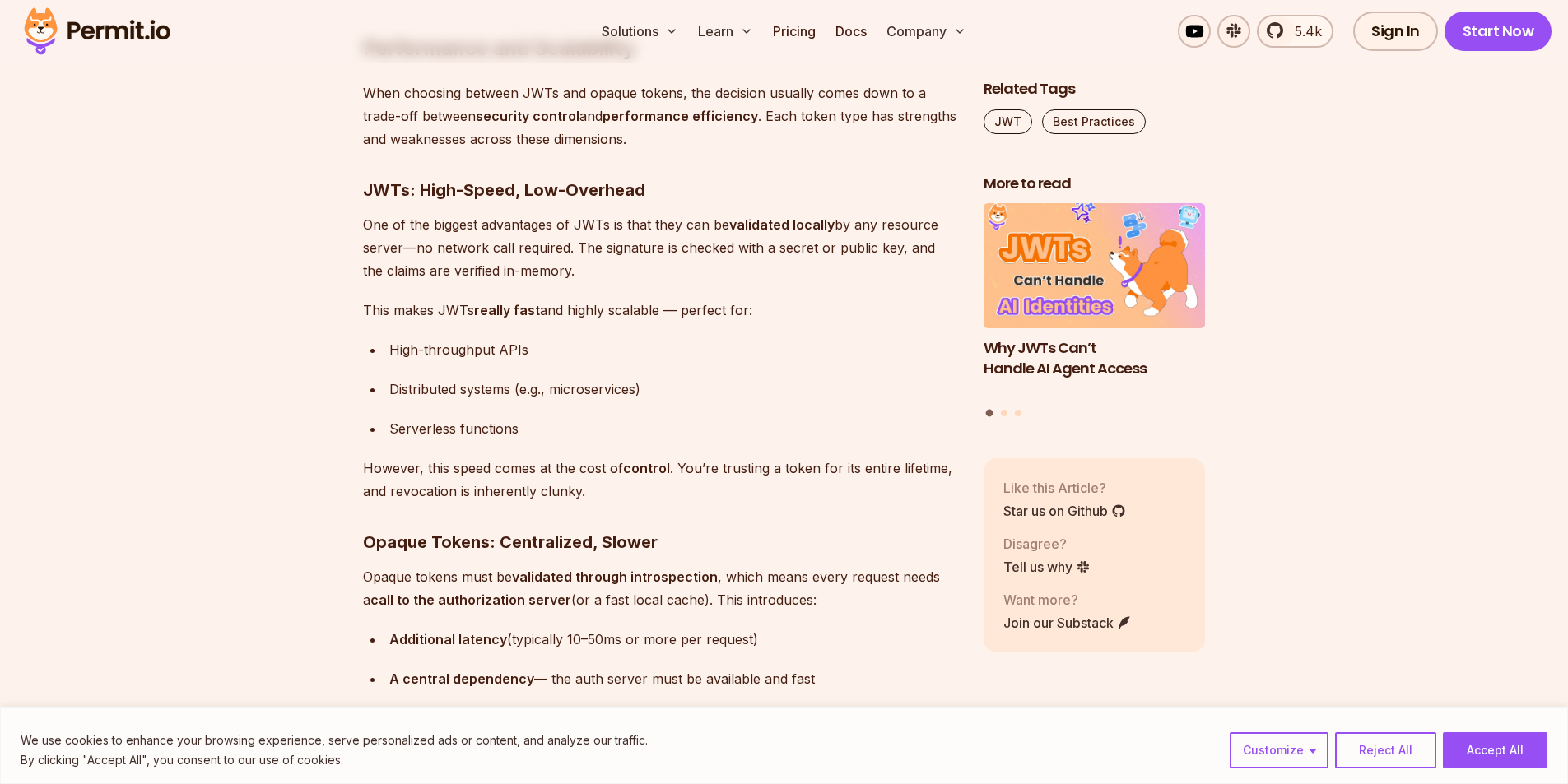
scroll to position [9457, 0]
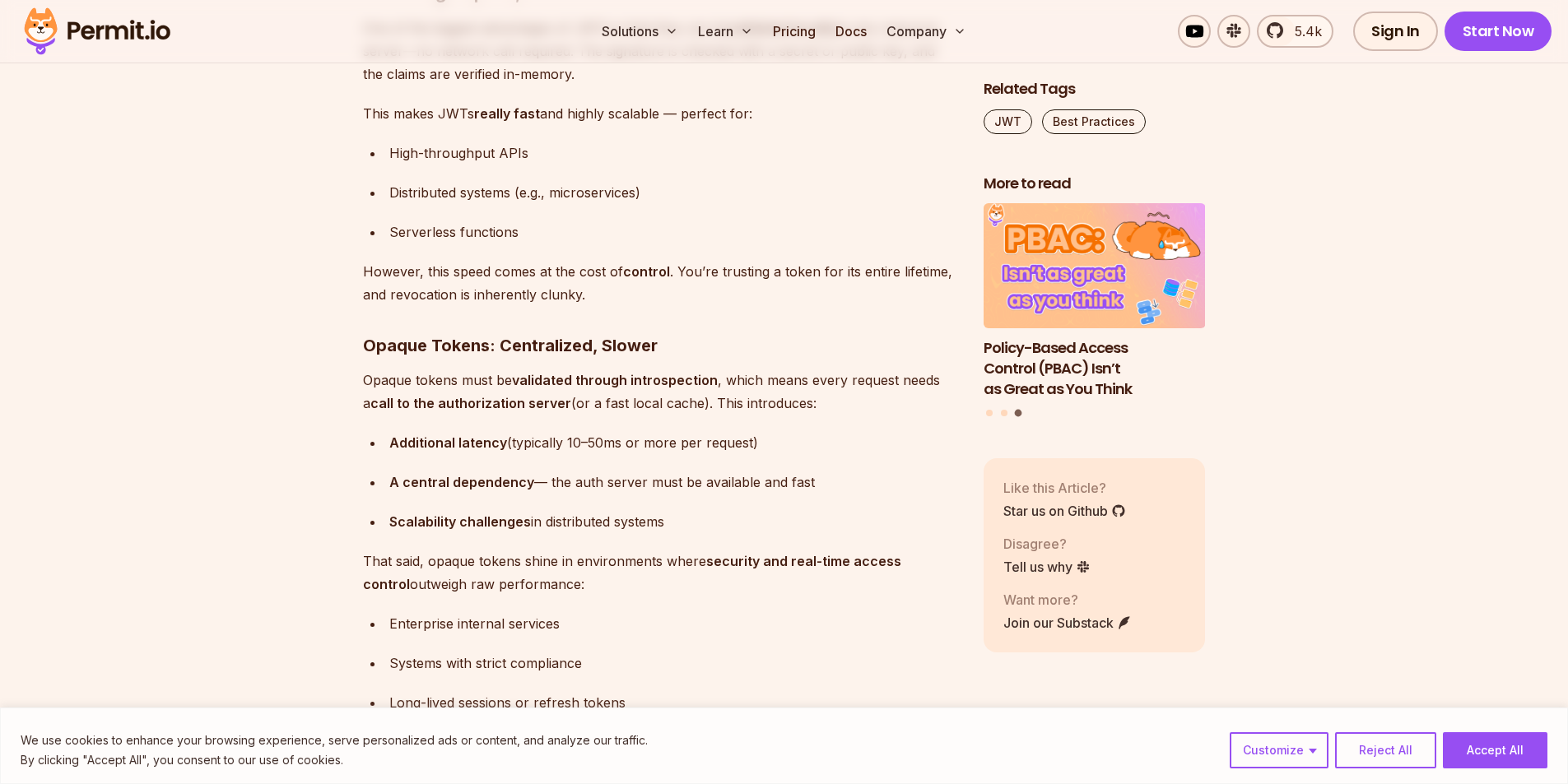
click at [670, 379] on strong "validated through introspection" at bounding box center [614, 380] width 206 height 17
copy strong "introspection"
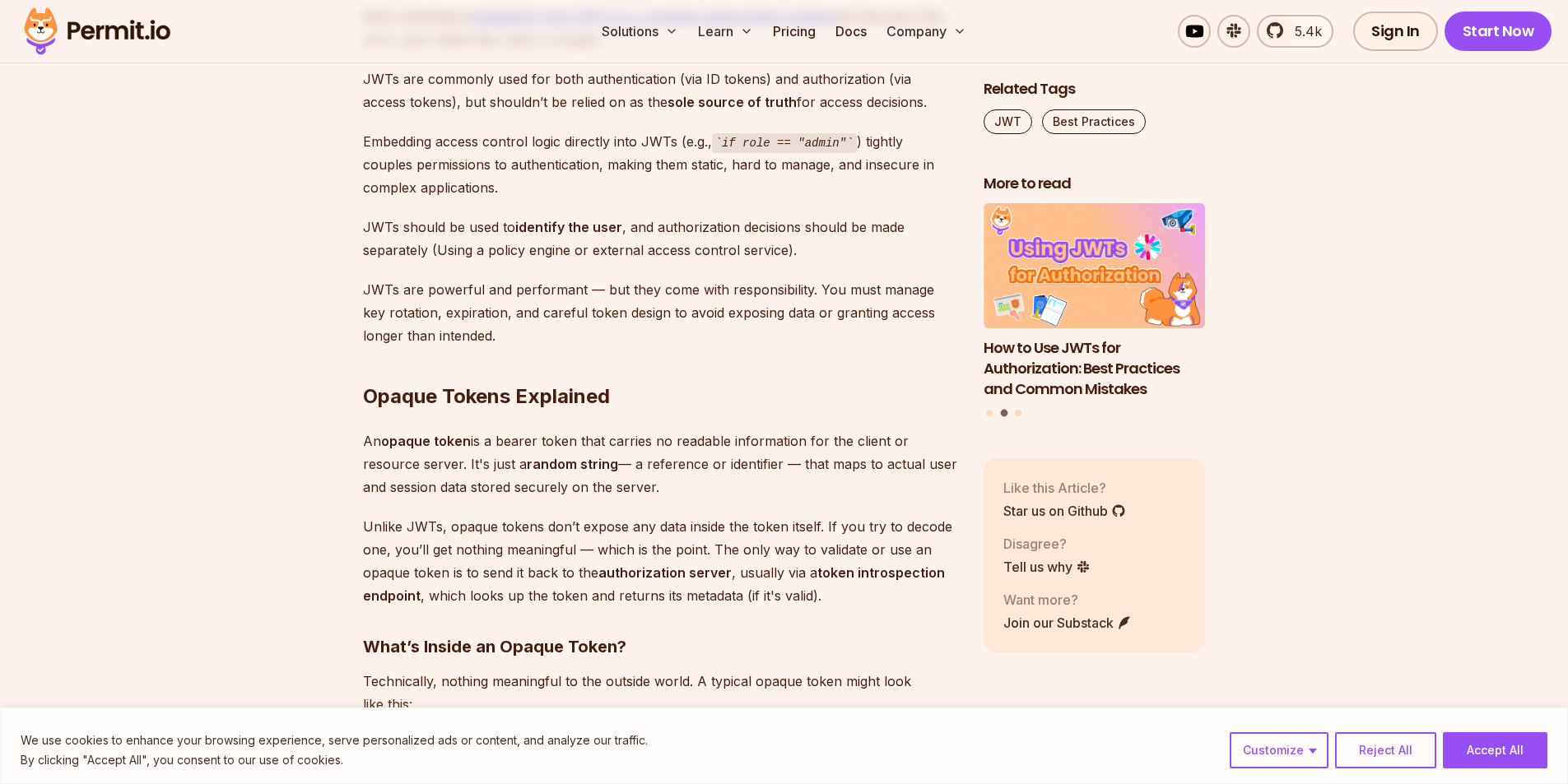
click at [824, 473] on p "An opaque token is a bearer token that carries no readable information for the …" at bounding box center [660, 463] width 595 height 69
drag, startPoint x: 818, startPoint y: 463, endPoint x: 822, endPoint y: 487, distance: 24.3
click at [822, 487] on p "An opaque token is a bearer token that carries no readable information for the …" at bounding box center [660, 463] width 595 height 69
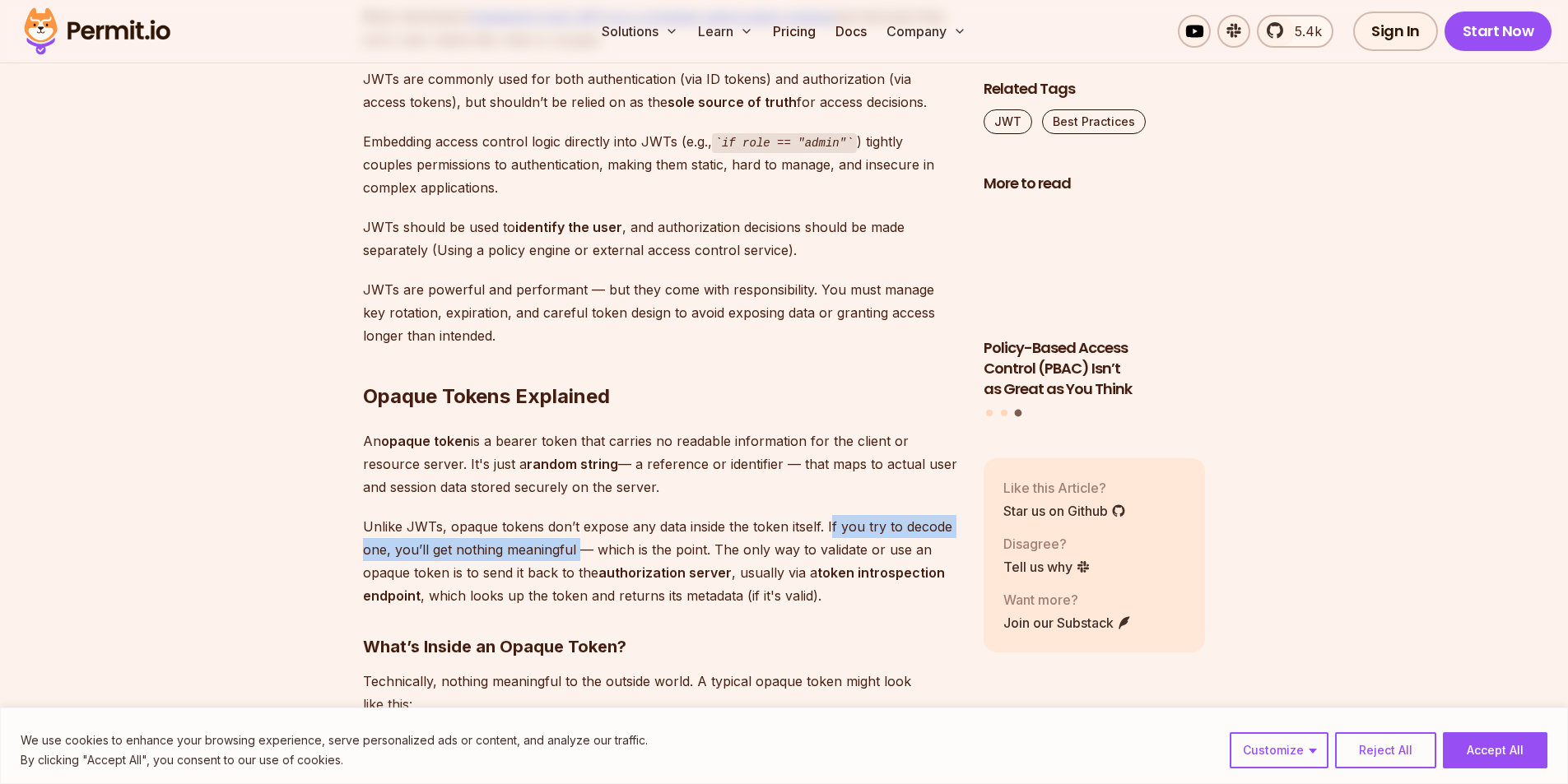
drag, startPoint x: 827, startPoint y: 532, endPoint x: 578, endPoint y: 559, distance: 250.5
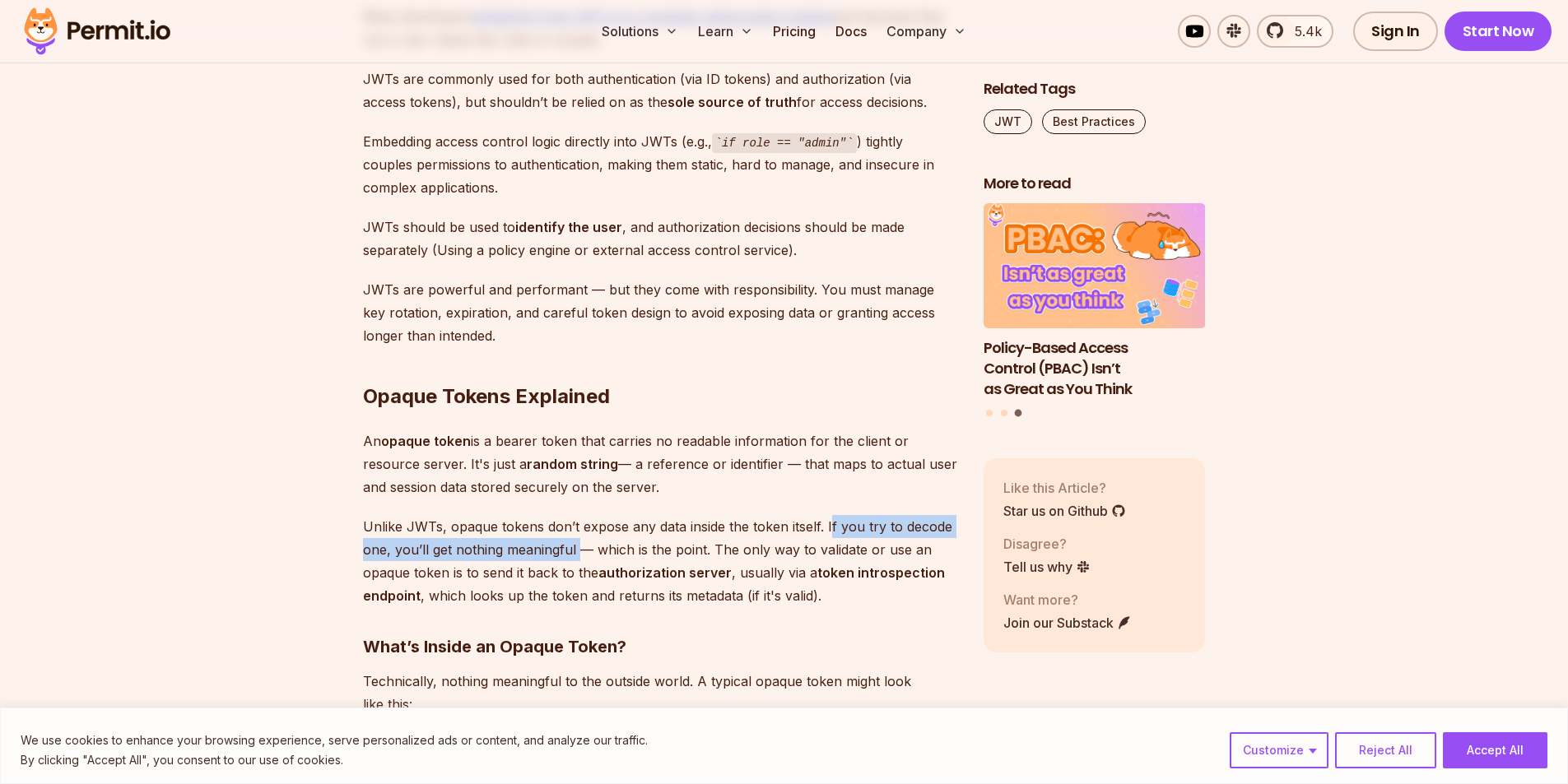
click at [578, 559] on p "Unlike JWTs, opaque tokens don’t expose any data inside the token itself. If yo…" at bounding box center [660, 561] width 595 height 92
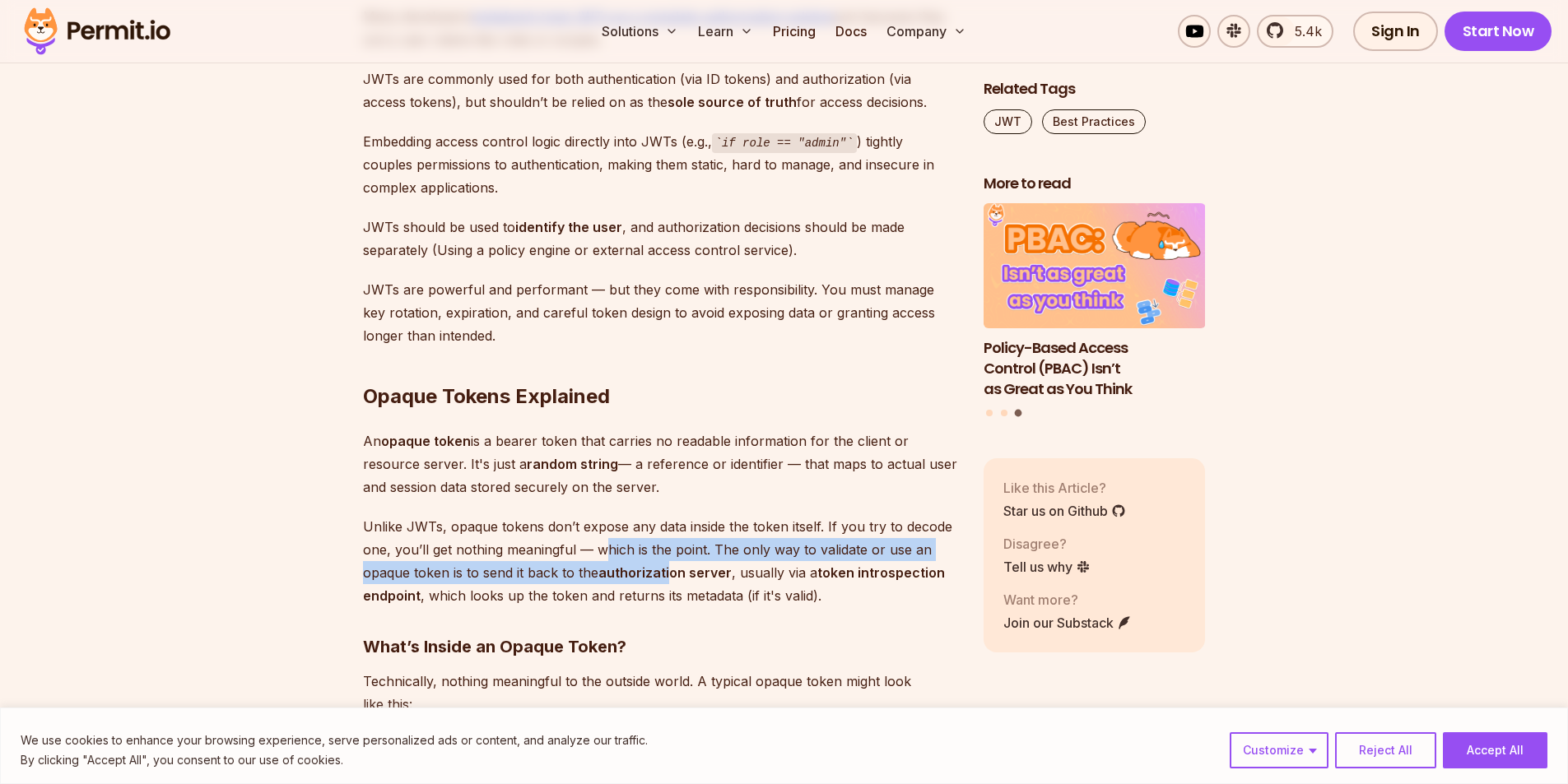
drag, startPoint x: 604, startPoint y: 555, endPoint x: 669, endPoint y: 573, distance: 67.4
click at [669, 573] on p "Unlike JWTs, opaque tokens don’t expose any data inside the token itself. If yo…" at bounding box center [660, 561] width 595 height 92
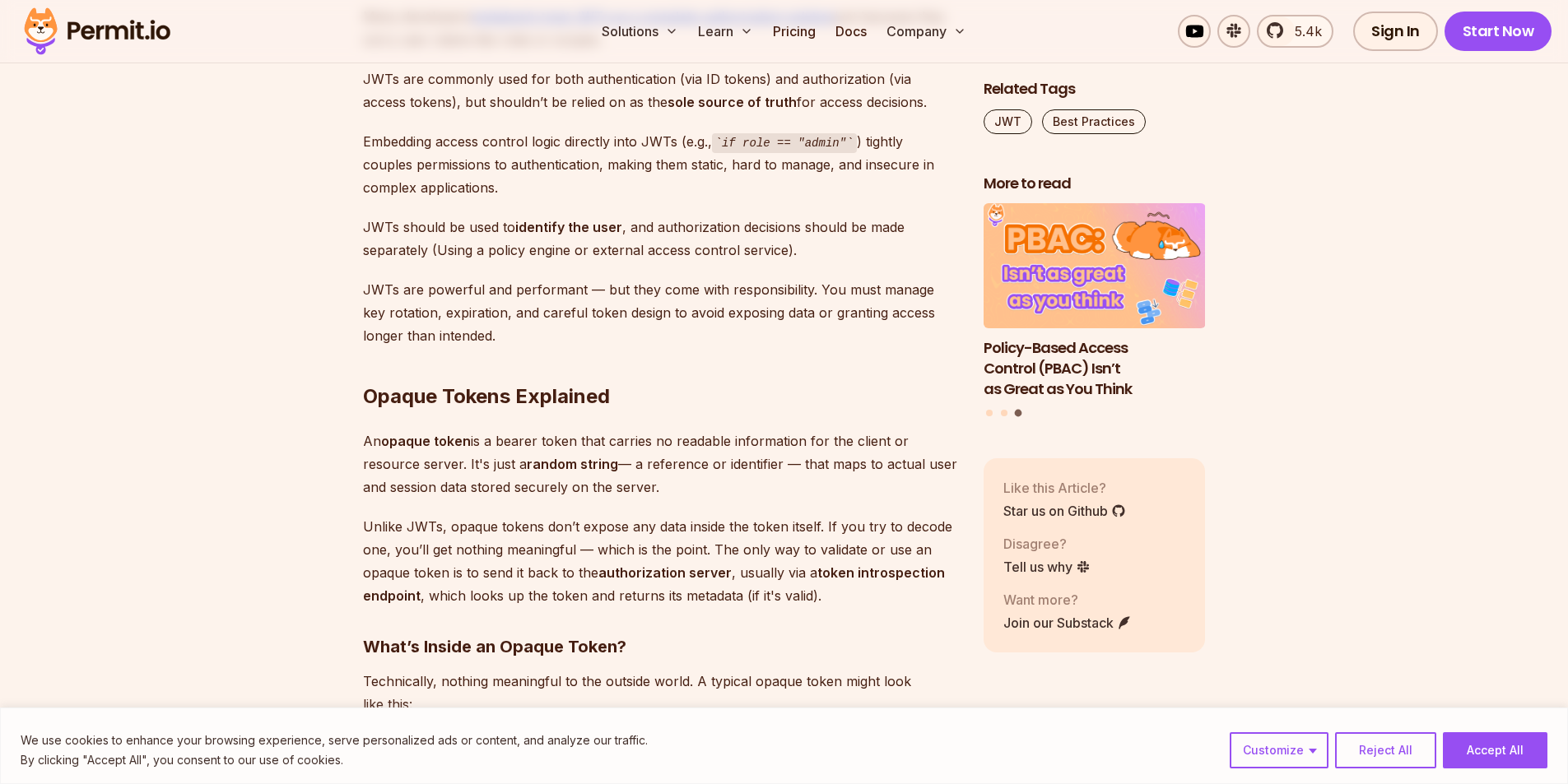
click at [674, 573] on strong "authorization server" at bounding box center [664, 573] width 133 height 17
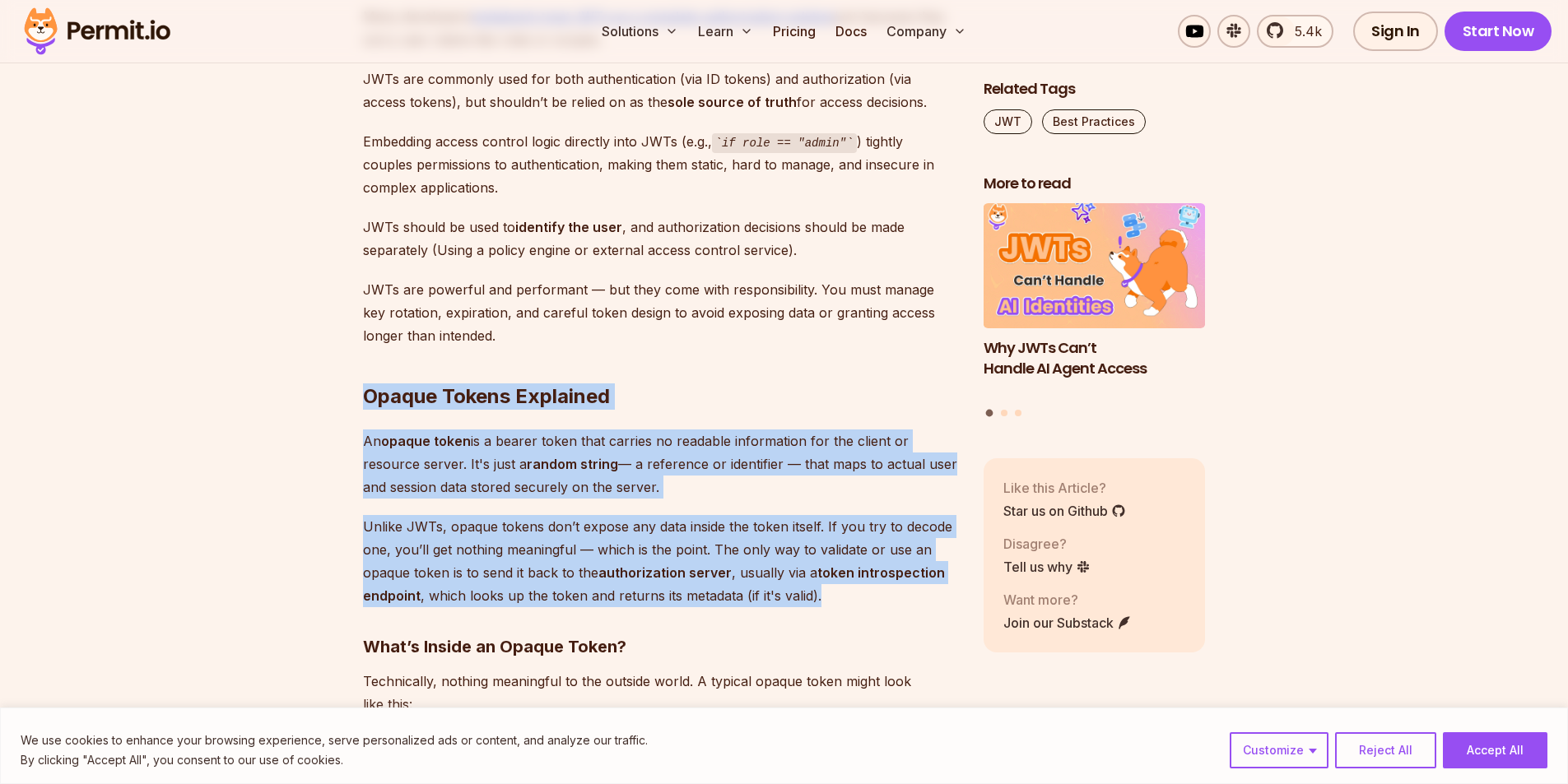
drag, startPoint x: 823, startPoint y: 596, endPoint x: 363, endPoint y: 384, distance: 506.5
click at [363, 384] on div "Bearer tokens play an important role in securing APIs and managing user session…" at bounding box center [660, 273] width 595 height 13320
copy div "Opaque Tokens Explained An opaque token is a bearer token that carries no reada…"
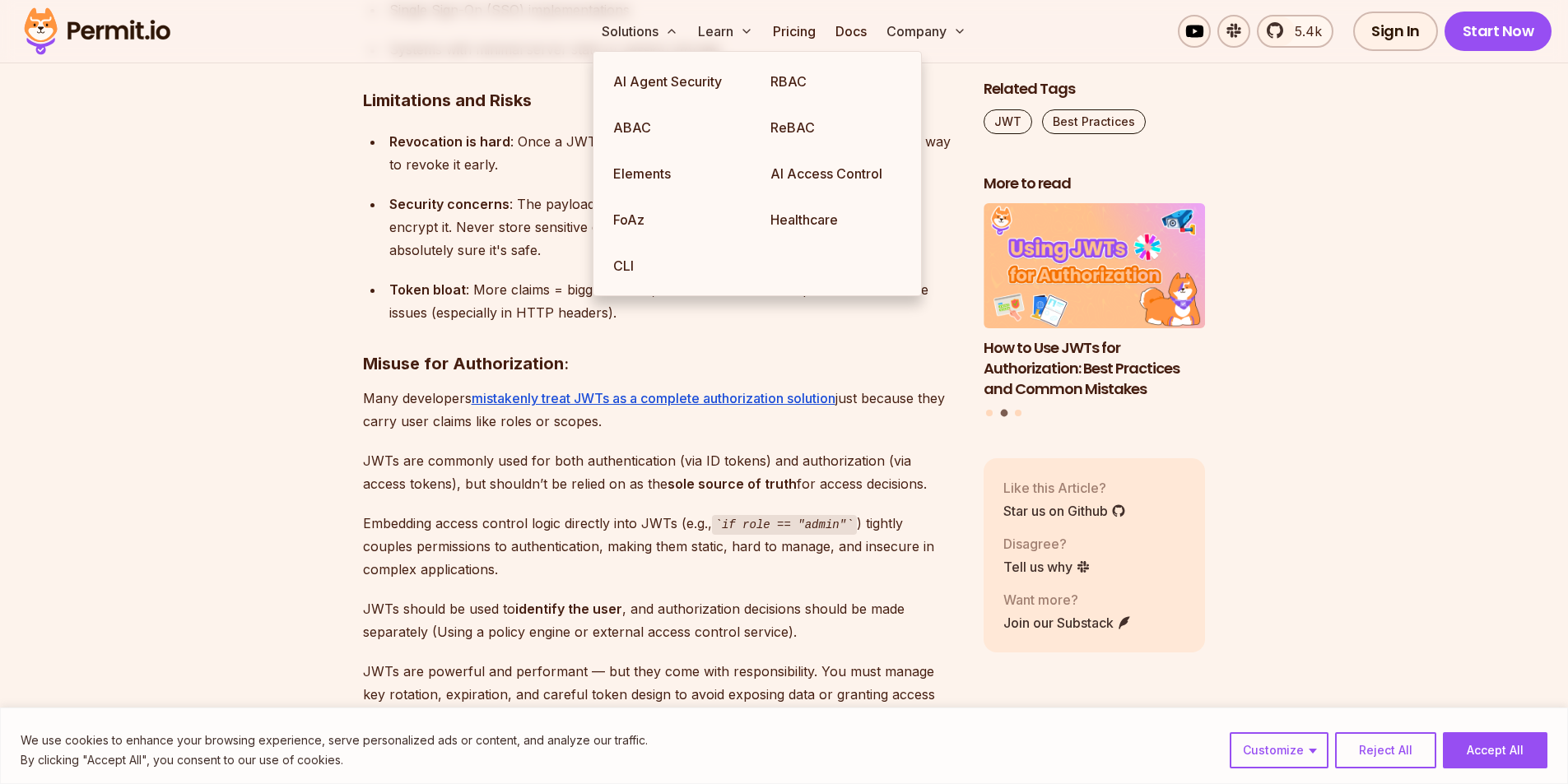
scroll to position [7055, 0]
